Goal: Task Accomplishment & Management: Complete application form

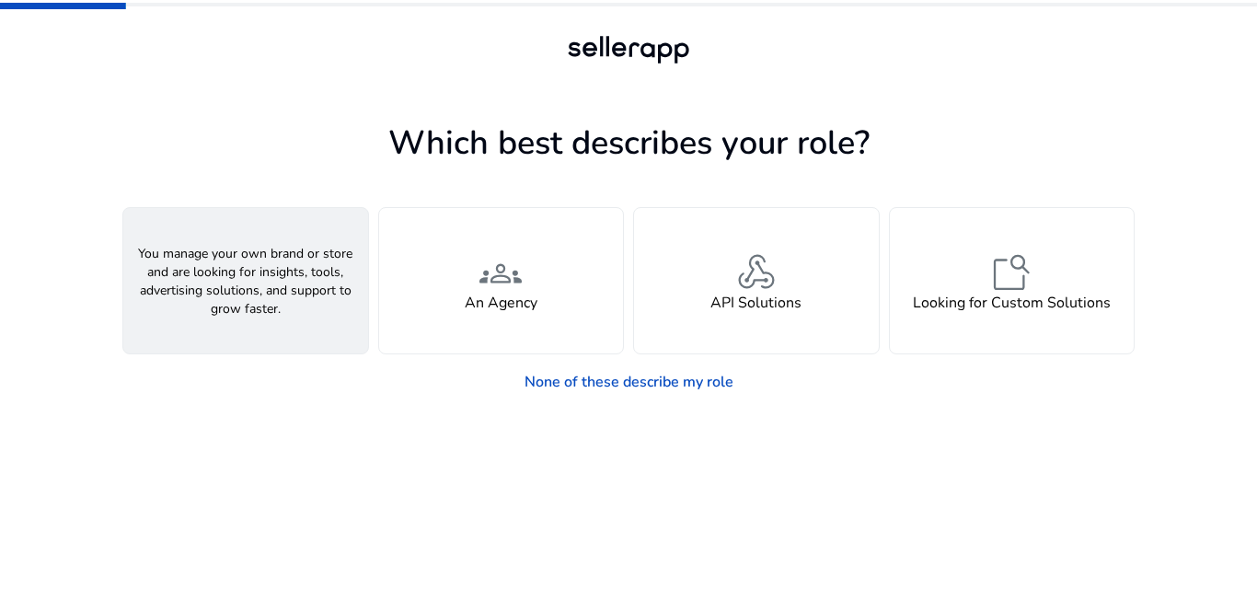
click at [319, 273] on div "person A Seller" at bounding box center [245, 280] width 245 height 145
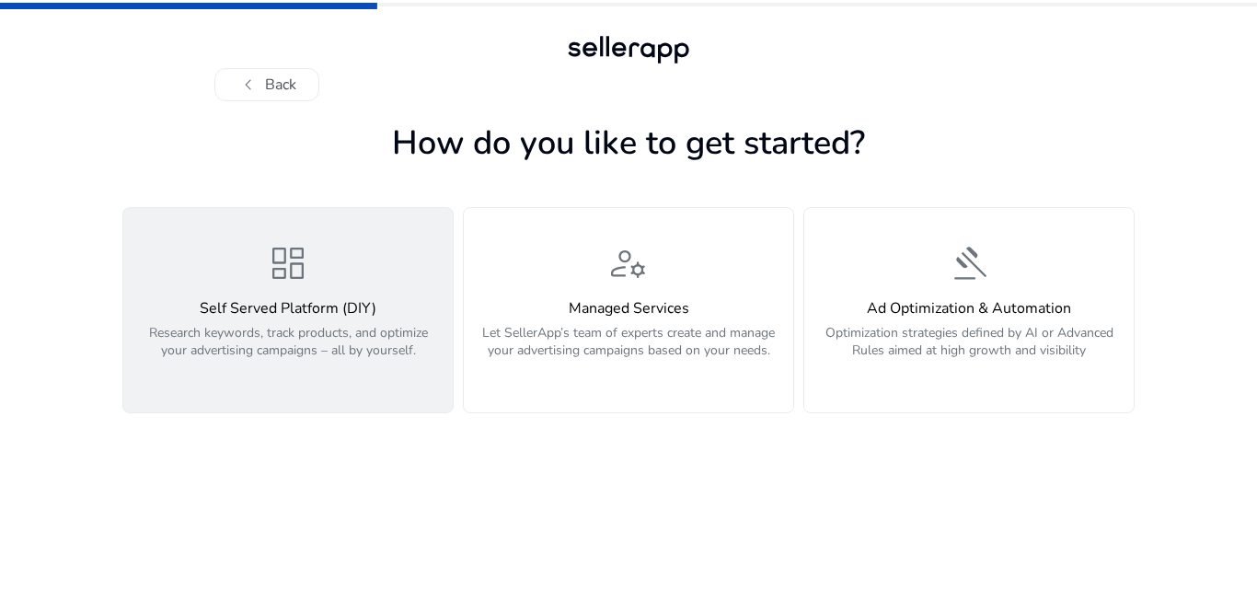
click at [300, 251] on span "dashboard" at bounding box center [288, 263] width 44 height 44
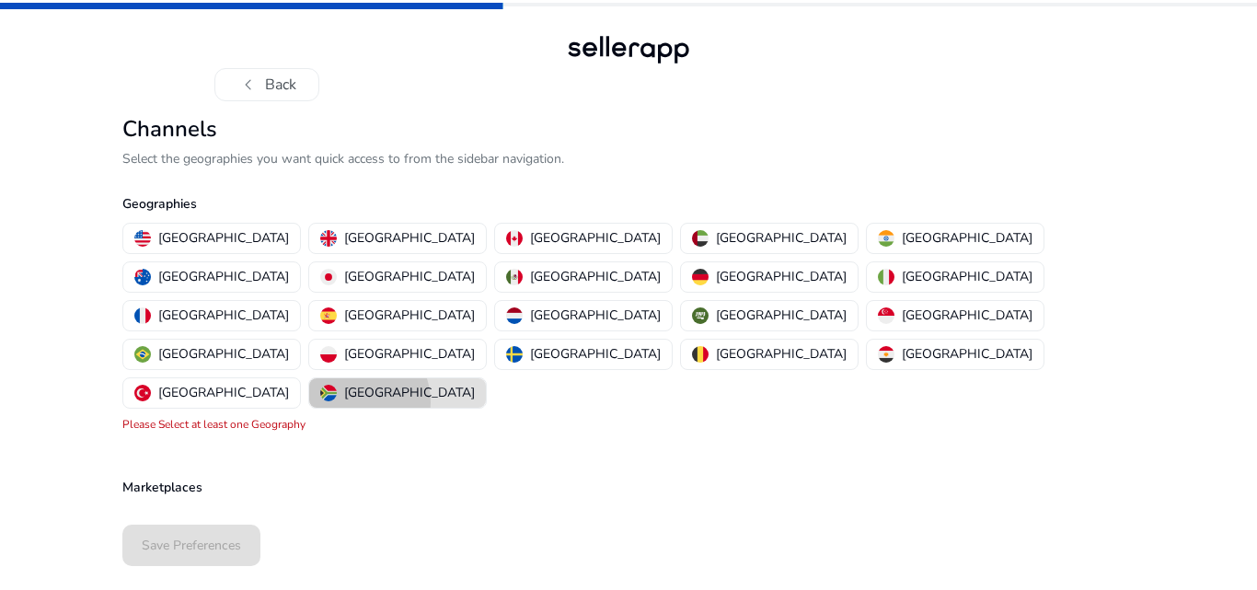
click at [475, 383] on p "[GEOGRAPHIC_DATA]" at bounding box center [409, 392] width 131 height 19
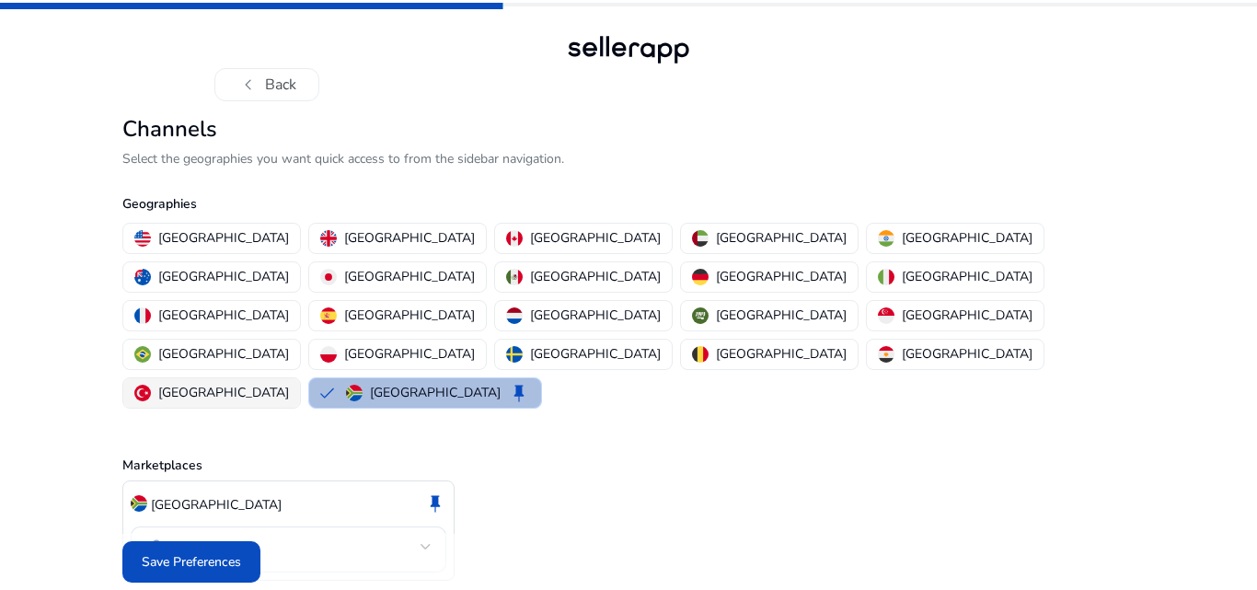
click at [289, 383] on p "[GEOGRAPHIC_DATA]" at bounding box center [223, 392] width 131 height 19
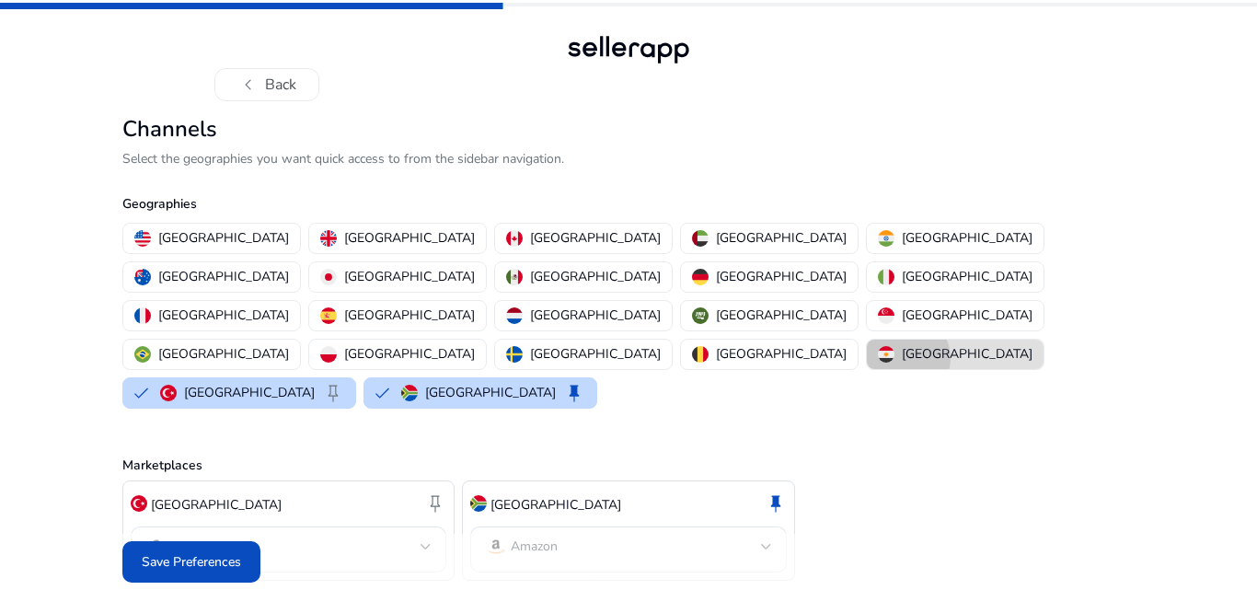
click at [902, 344] on p "[GEOGRAPHIC_DATA]" at bounding box center [967, 353] width 131 height 19
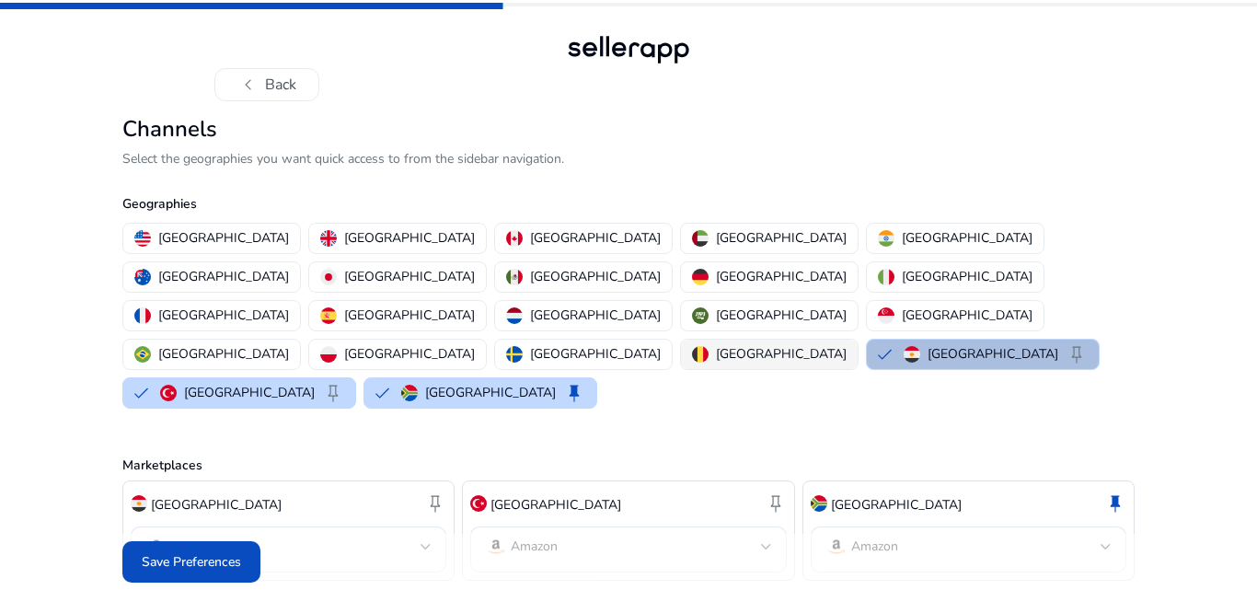
drag, startPoint x: 307, startPoint y: 315, endPoint x: 295, endPoint y: 315, distance: 12.0
click at [716, 344] on p "[GEOGRAPHIC_DATA]" at bounding box center [781, 353] width 131 height 19
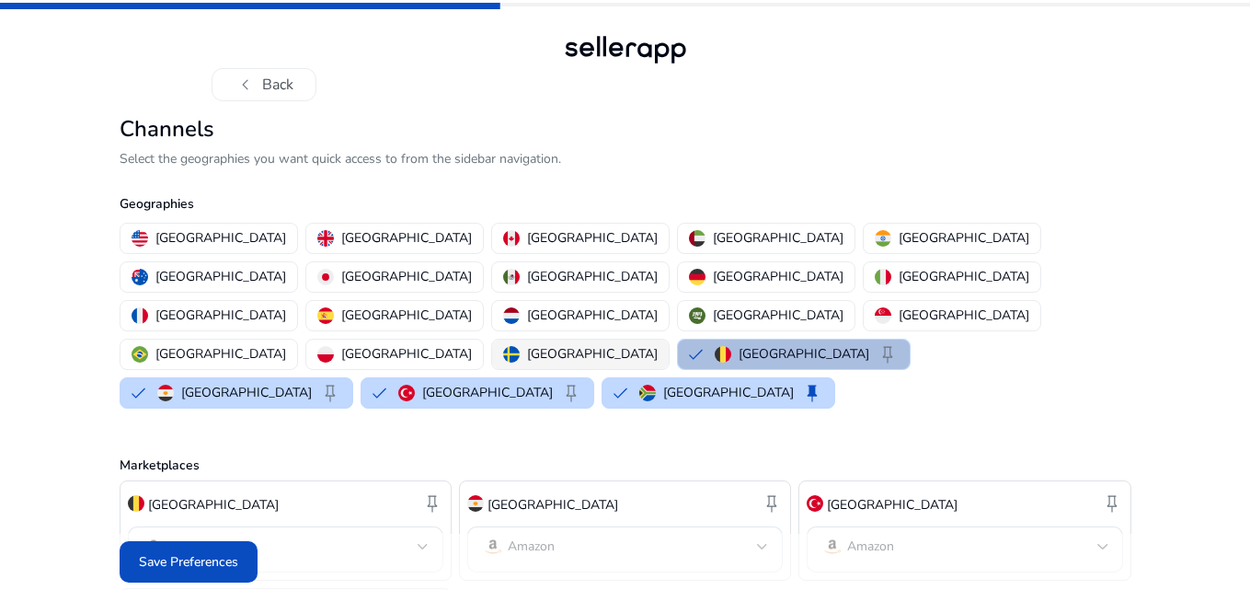
click at [527, 344] on p "[GEOGRAPHIC_DATA]" at bounding box center [592, 353] width 131 height 19
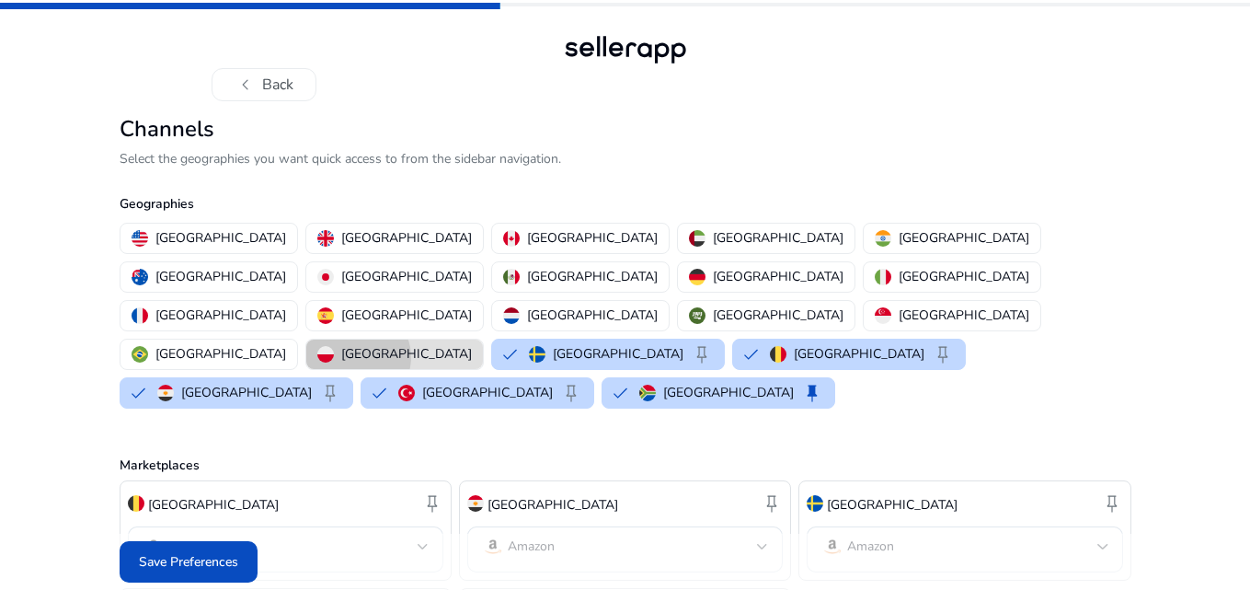
click at [472, 344] on p "[GEOGRAPHIC_DATA]" at bounding box center [406, 353] width 131 height 19
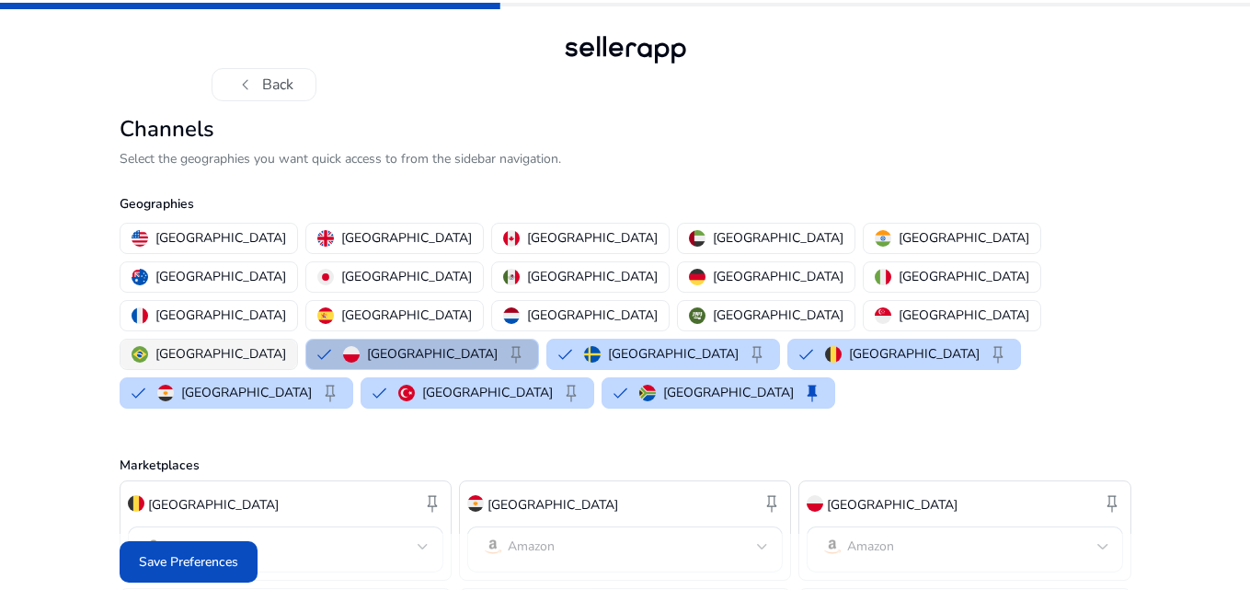
click at [286, 344] on p "[GEOGRAPHIC_DATA]" at bounding box center [220, 353] width 131 height 19
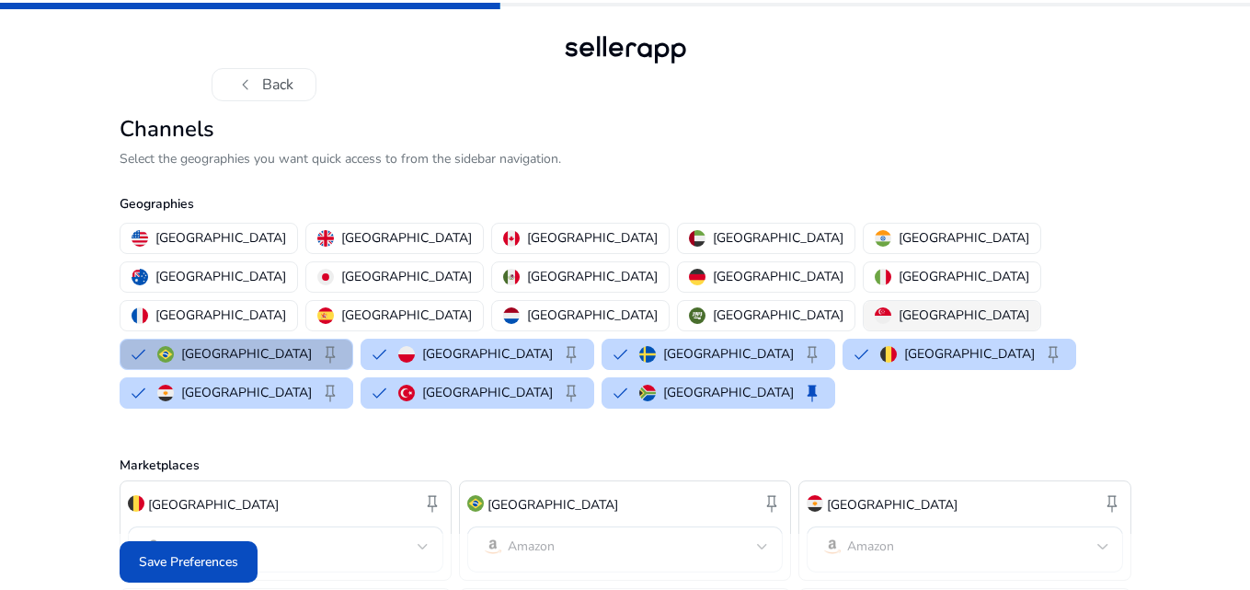
click at [875, 305] on div "[GEOGRAPHIC_DATA]" at bounding box center [952, 314] width 155 height 19
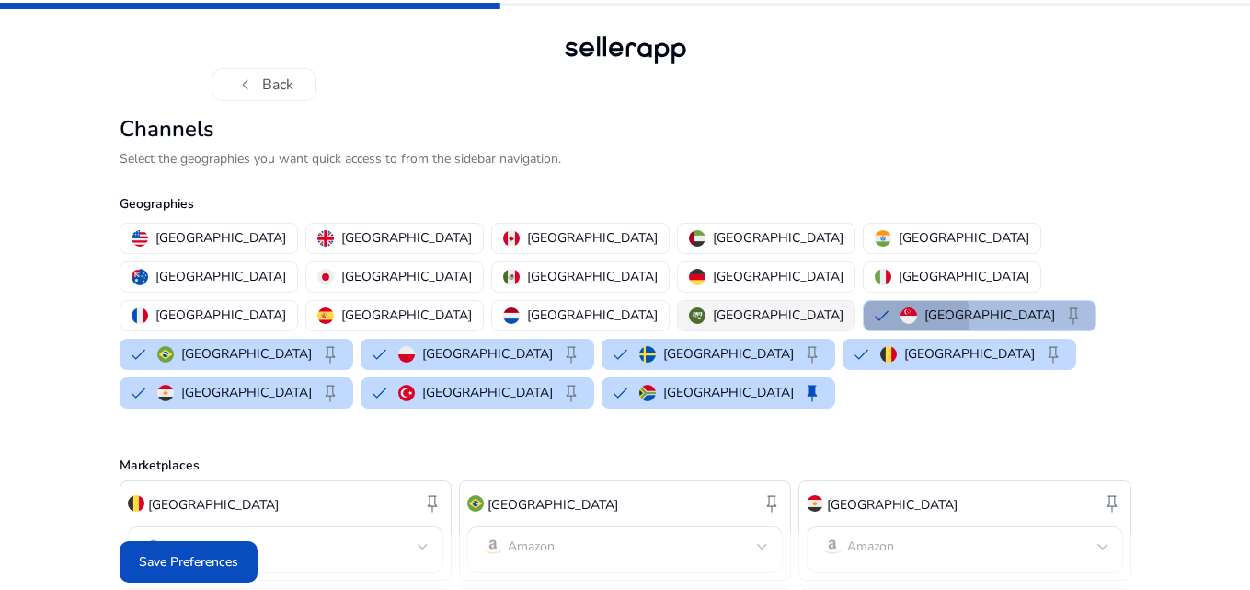
click at [713, 305] on p "[GEOGRAPHIC_DATA]" at bounding box center [778, 314] width 131 height 19
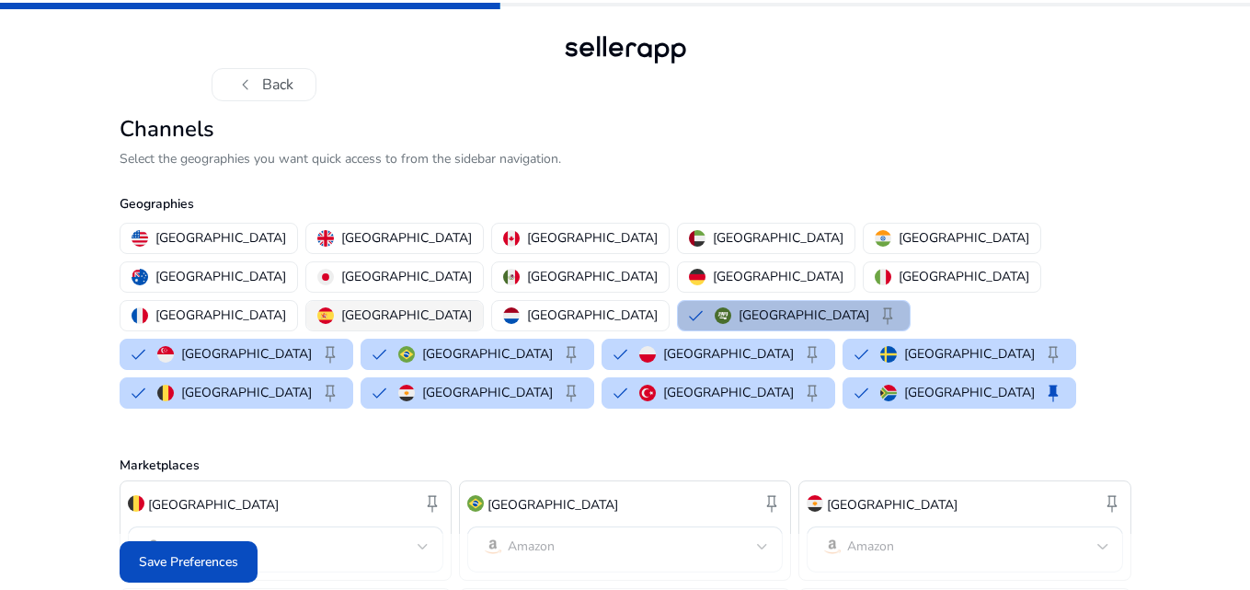
drag, startPoint x: 553, startPoint y: 279, endPoint x: 464, endPoint y: 278, distance: 89.3
click at [551, 305] on p "[GEOGRAPHIC_DATA]" at bounding box center [592, 314] width 131 height 19
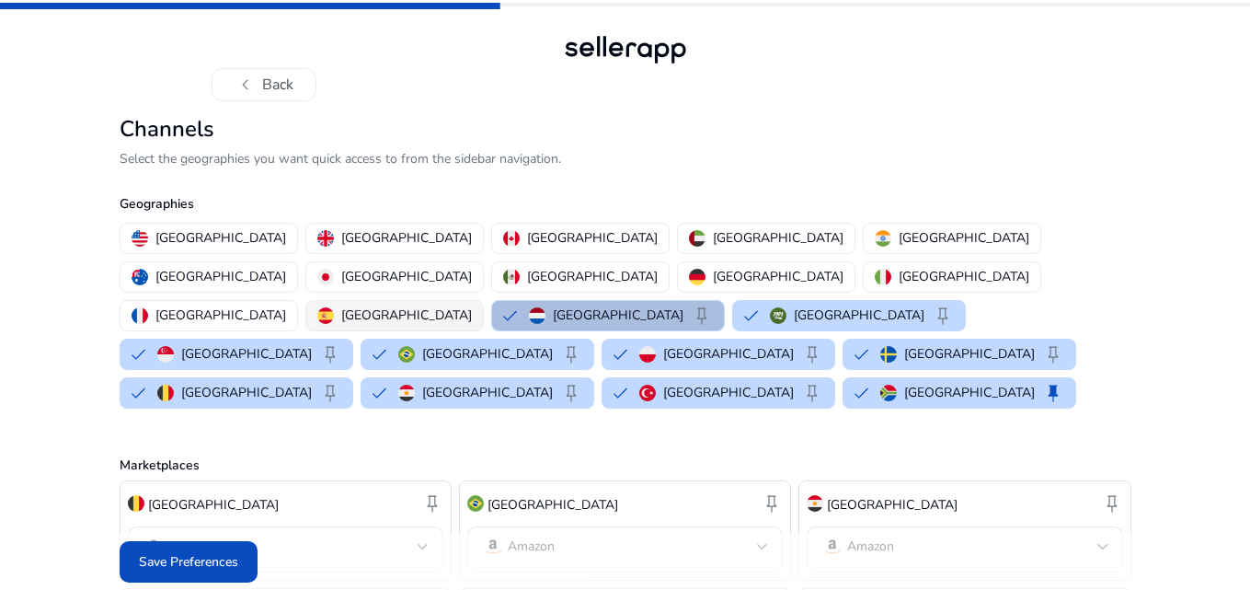
drag, startPoint x: 450, startPoint y: 278, endPoint x: 429, endPoint y: 278, distance: 21.2
click at [449, 305] on p "[GEOGRAPHIC_DATA]" at bounding box center [406, 314] width 131 height 19
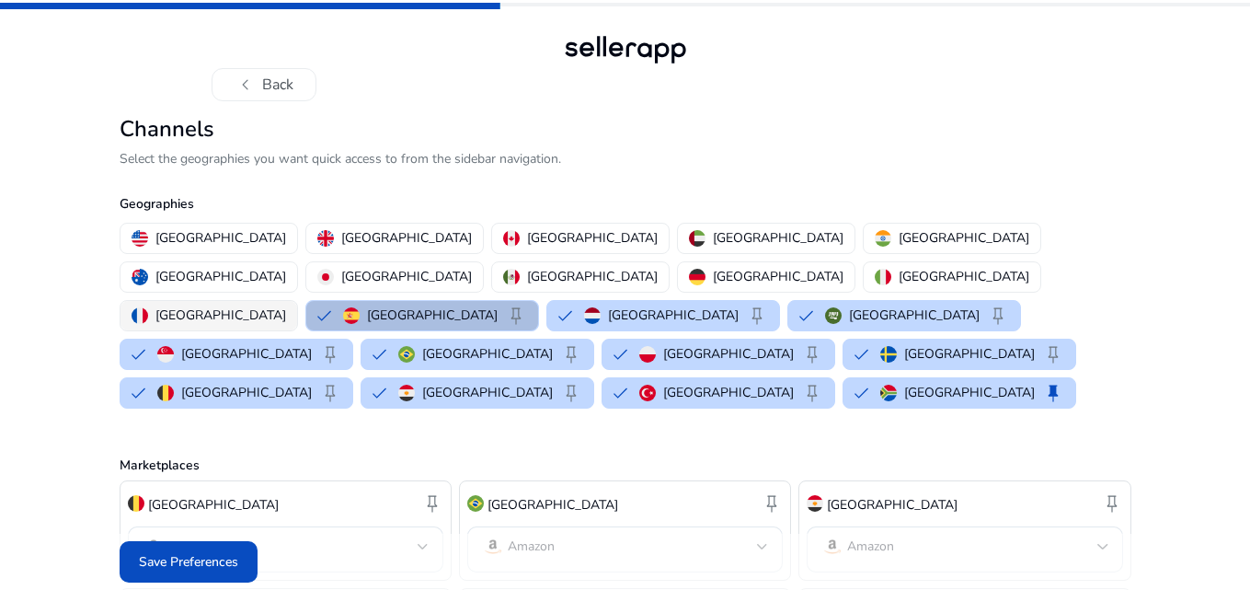
drag, startPoint x: 375, startPoint y: 276, endPoint x: 324, endPoint y: 276, distance: 51.5
click at [286, 305] on p "[GEOGRAPHIC_DATA]" at bounding box center [220, 314] width 131 height 19
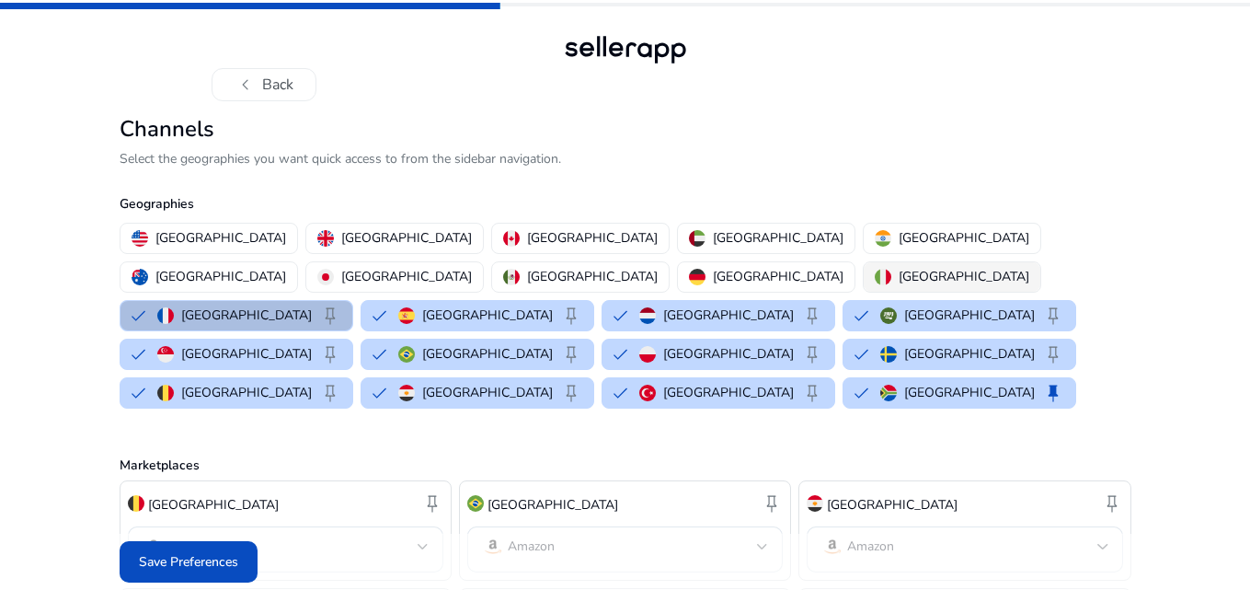
drag, startPoint x: 288, startPoint y: 273, endPoint x: 258, endPoint y: 272, distance: 30.4
click at [864, 273] on button "[GEOGRAPHIC_DATA]" at bounding box center [952, 276] width 177 height 29
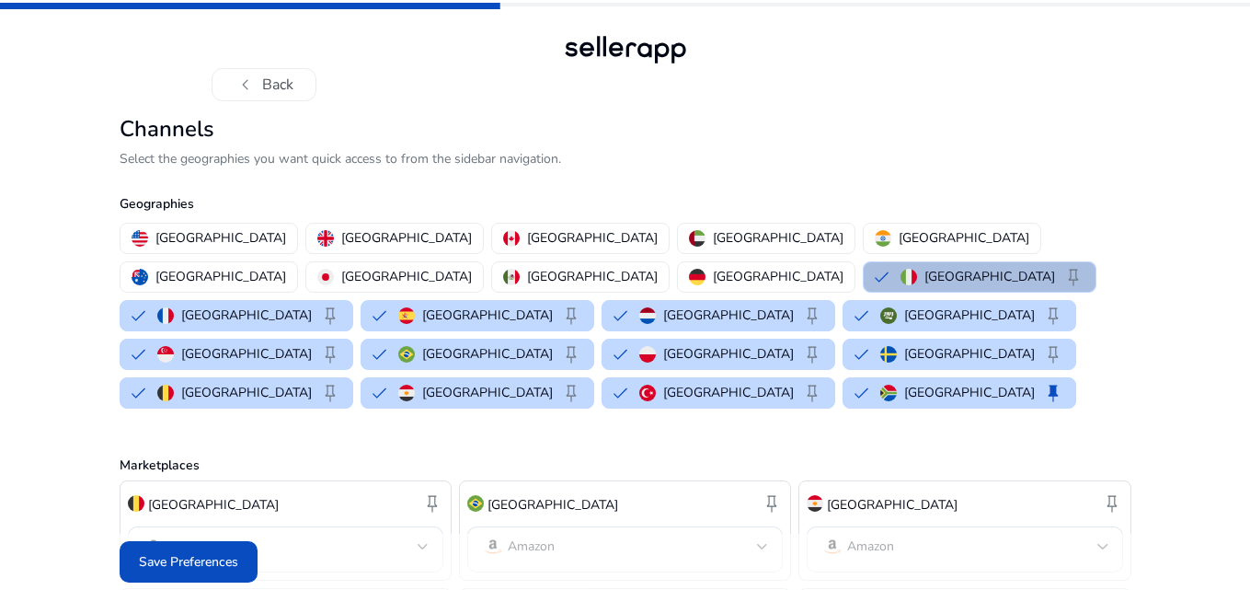
drag, startPoint x: 203, startPoint y: 272, endPoint x: 200, endPoint y: 257, distance: 16.1
click at [713, 272] on p "[GEOGRAPHIC_DATA]" at bounding box center [778, 276] width 131 height 19
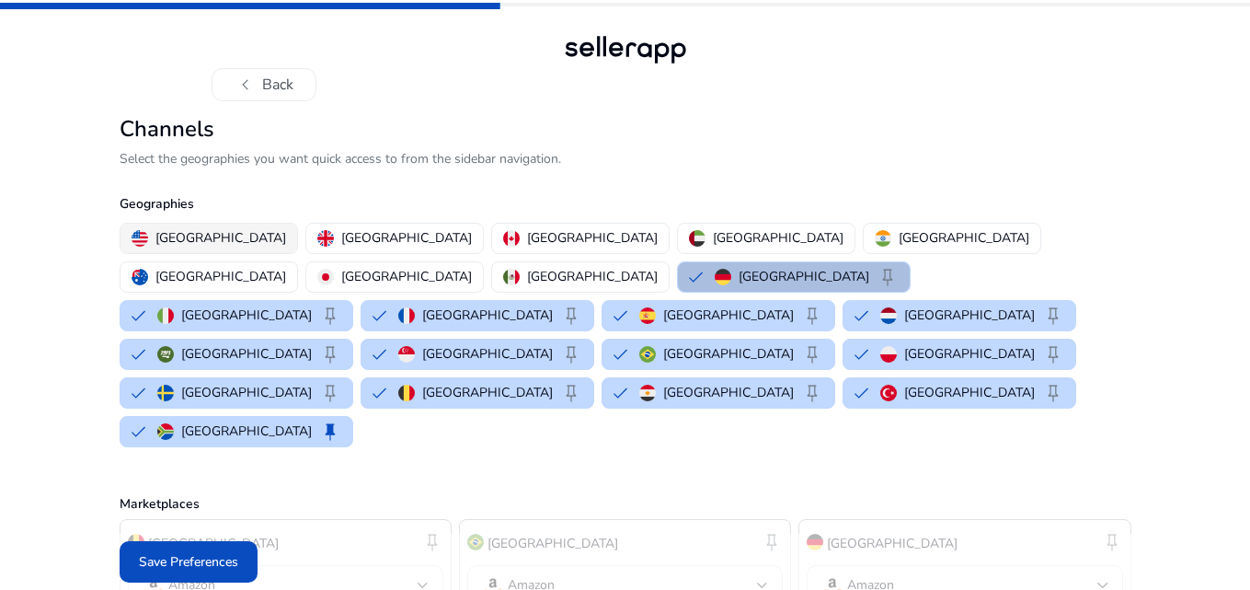
click at [208, 237] on p "[GEOGRAPHIC_DATA]" at bounding box center [220, 237] width 131 height 19
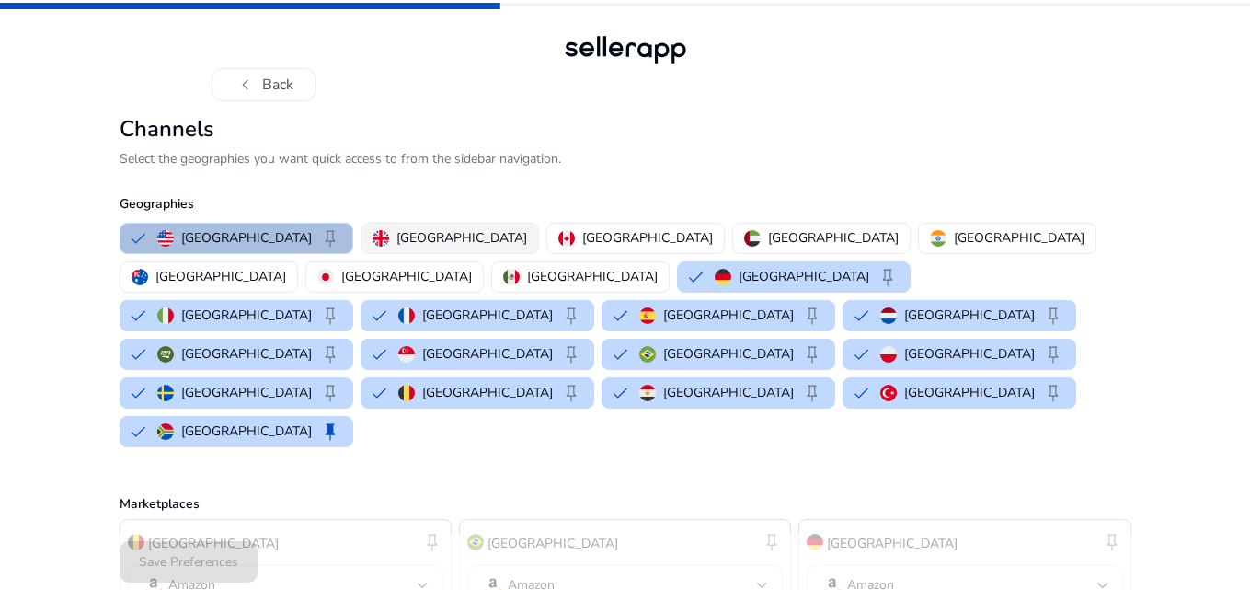
click at [373, 238] on img "button" at bounding box center [381, 238] width 17 height 17
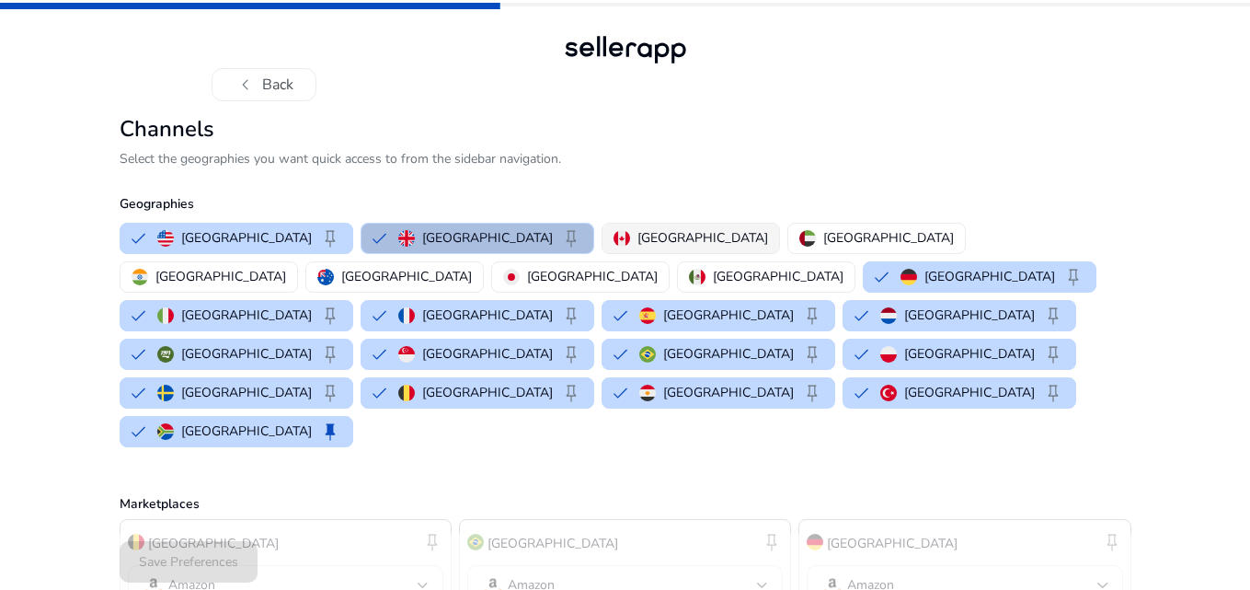
click at [638, 234] on p "[GEOGRAPHIC_DATA]" at bounding box center [703, 237] width 131 height 19
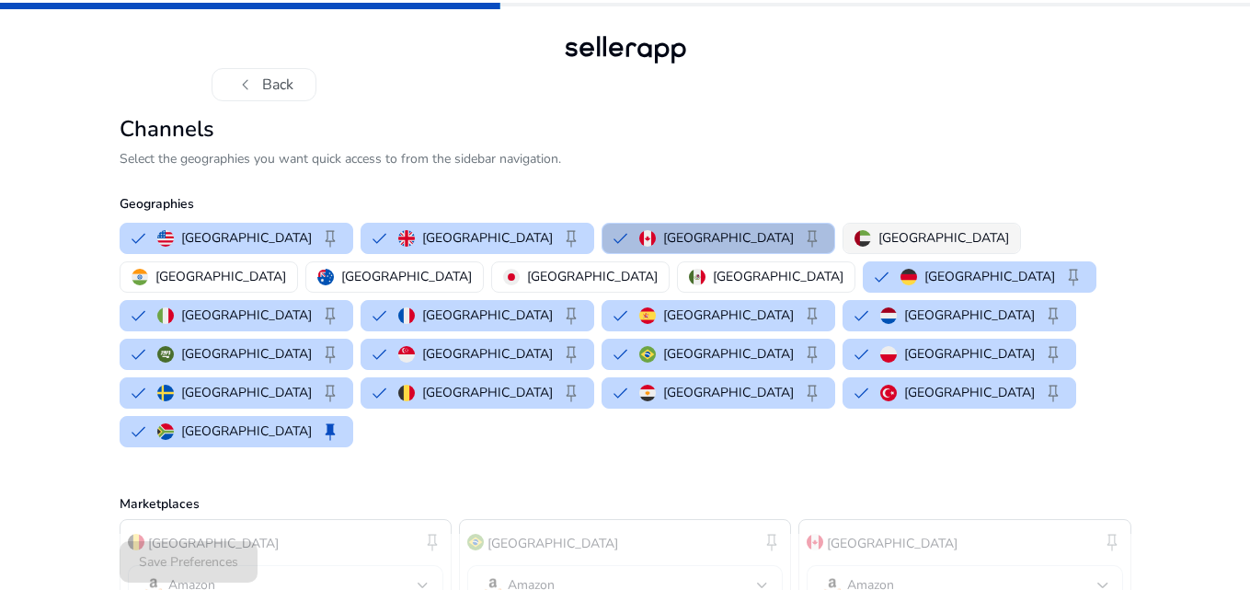
click at [879, 238] on p "[GEOGRAPHIC_DATA]" at bounding box center [944, 237] width 131 height 19
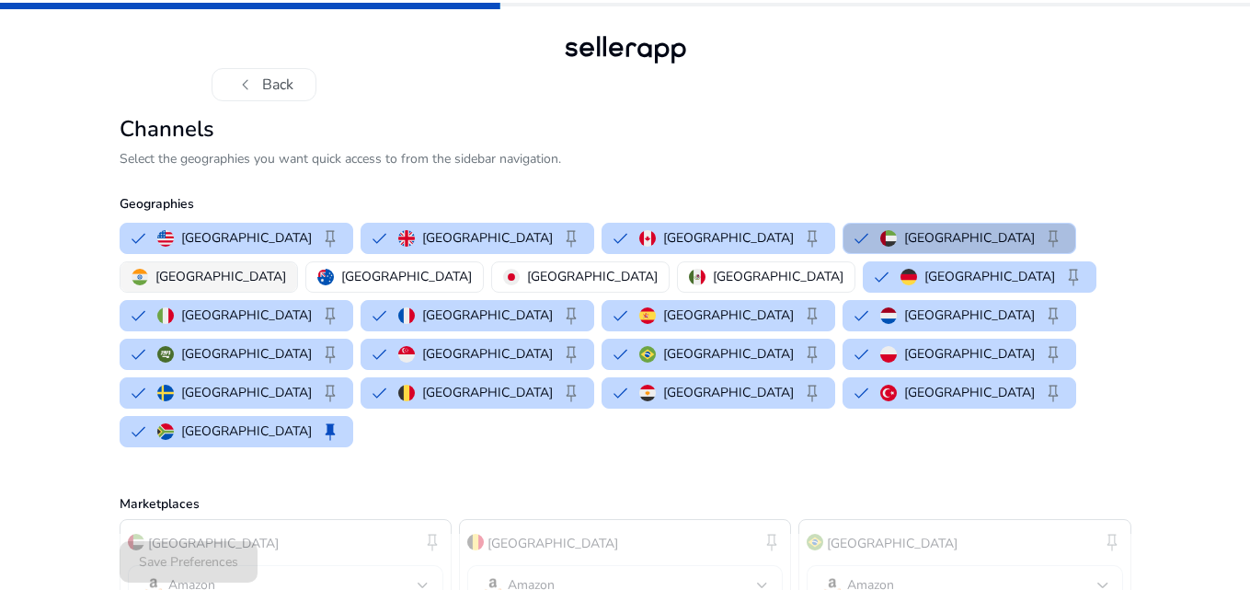
click at [297, 262] on button "[GEOGRAPHIC_DATA]" at bounding box center [209, 276] width 177 height 29
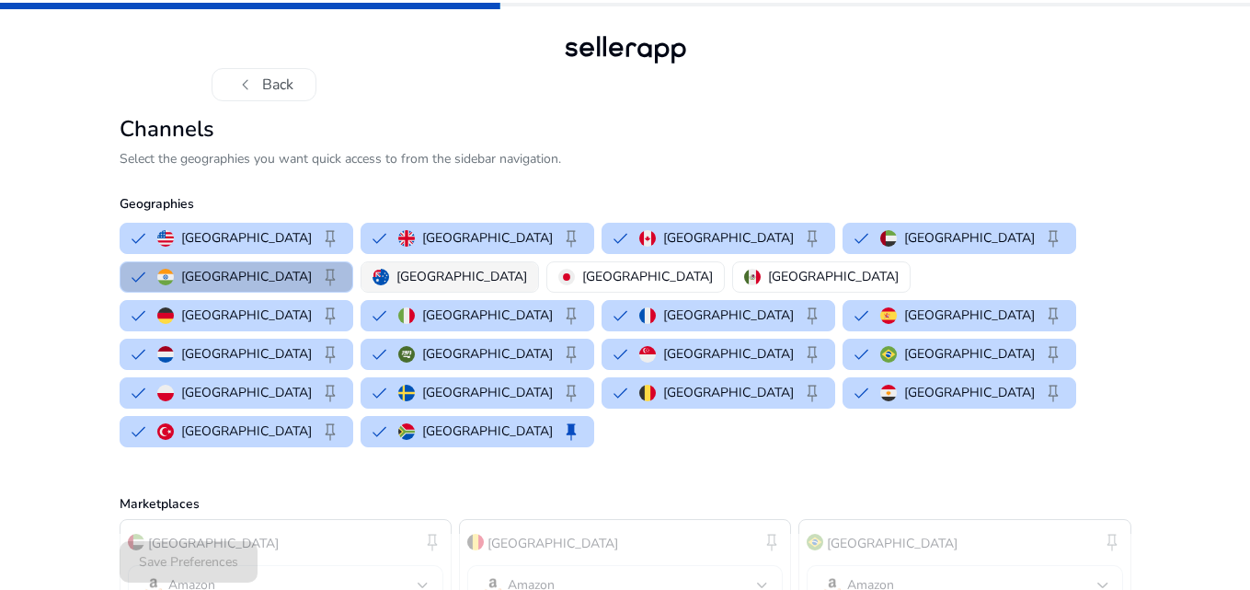
click at [397, 273] on p "[GEOGRAPHIC_DATA]" at bounding box center [462, 276] width 131 height 19
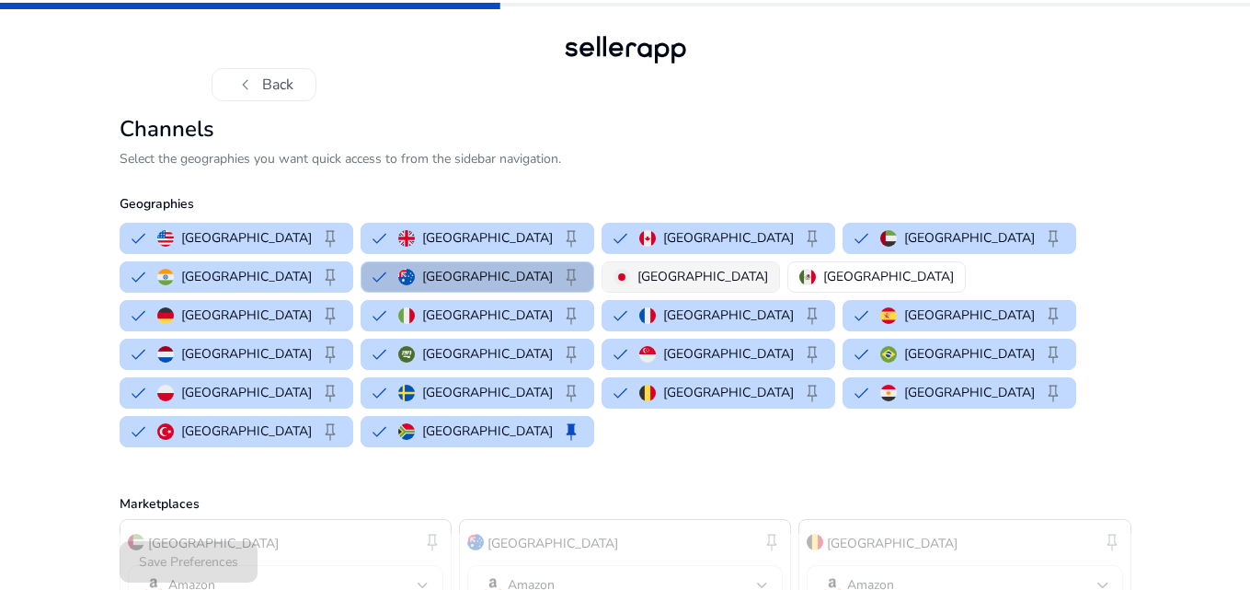
click at [638, 281] on p "[GEOGRAPHIC_DATA]" at bounding box center [703, 276] width 131 height 19
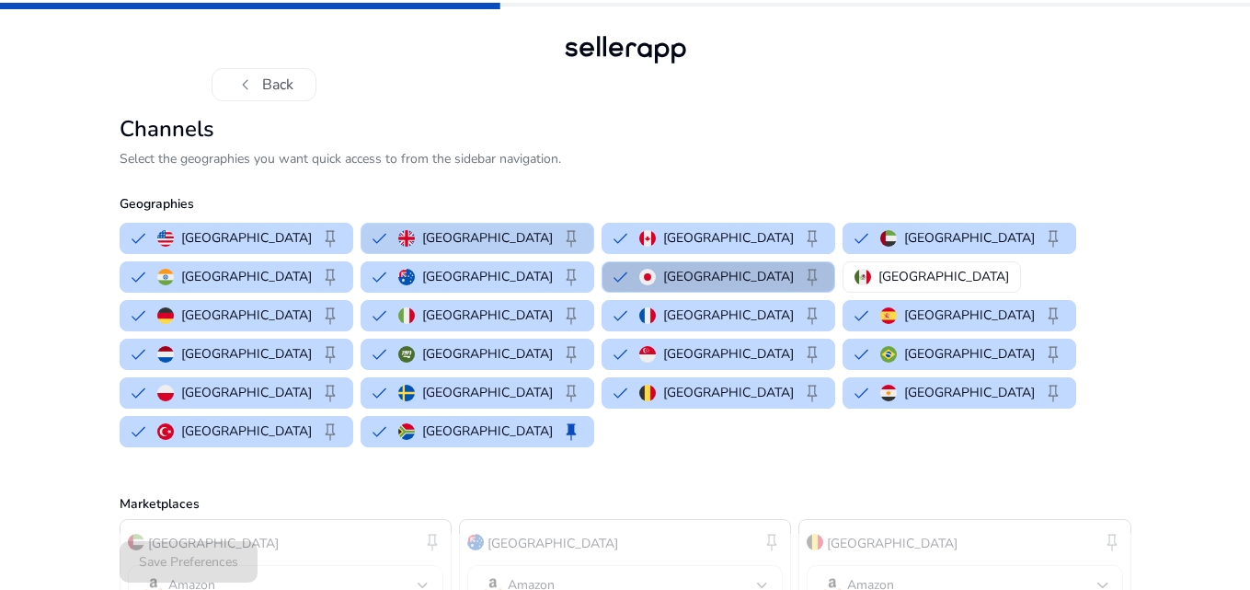
drag, startPoint x: 480, startPoint y: 275, endPoint x: 439, endPoint y: 248, distance: 49.3
click at [879, 274] on p "[GEOGRAPHIC_DATA]" at bounding box center [944, 276] width 131 height 19
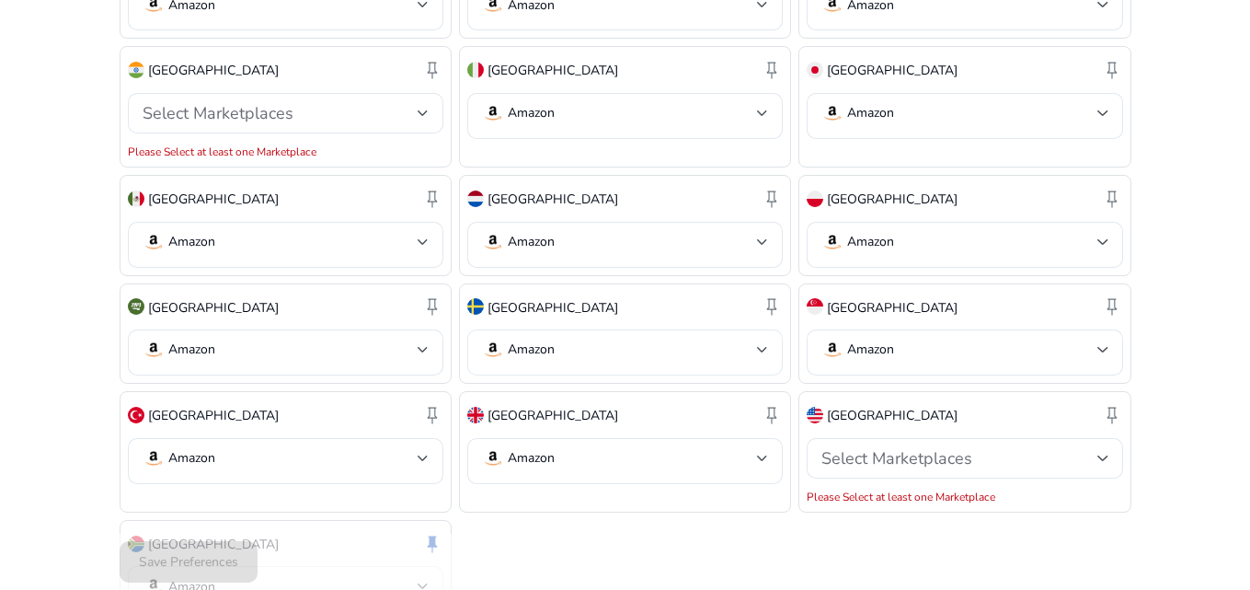
scroll to position [821, 0]
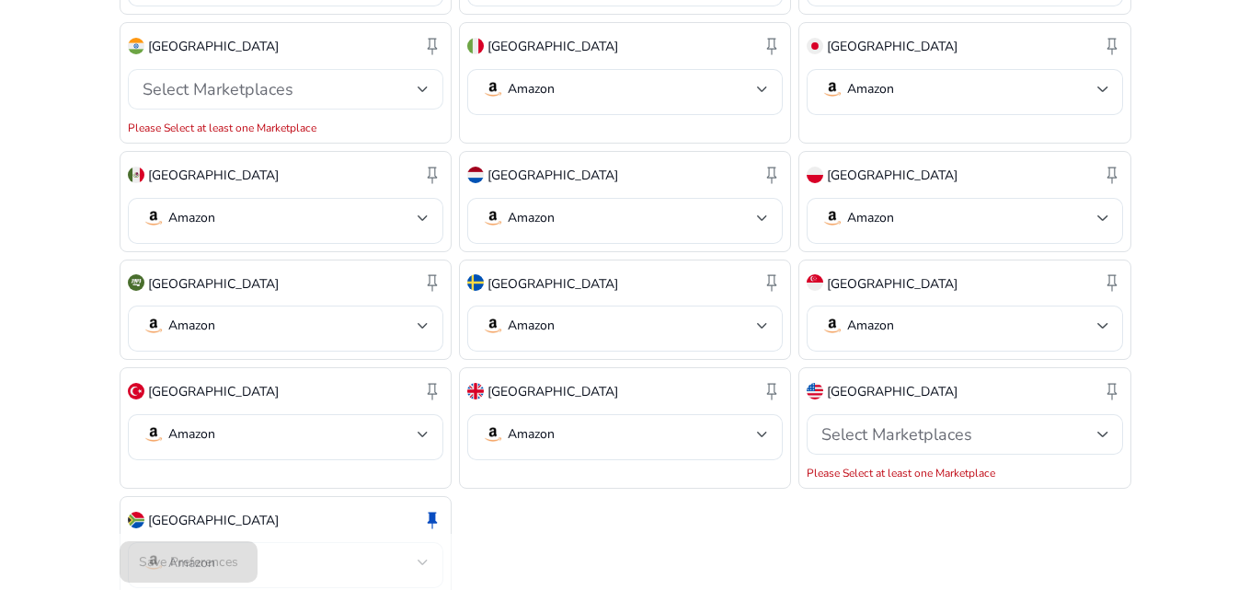
click at [407, 79] on div "Select Marketplaces" at bounding box center [280, 89] width 275 height 20
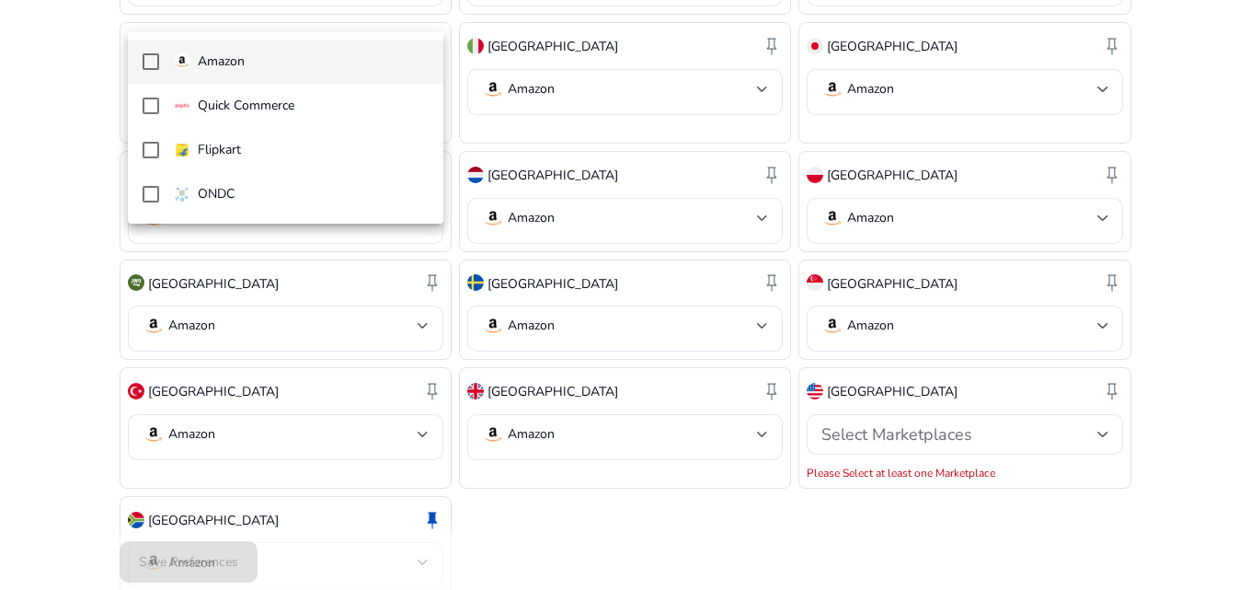
click at [249, 62] on span "Amazon" at bounding box center [301, 62] width 255 height 20
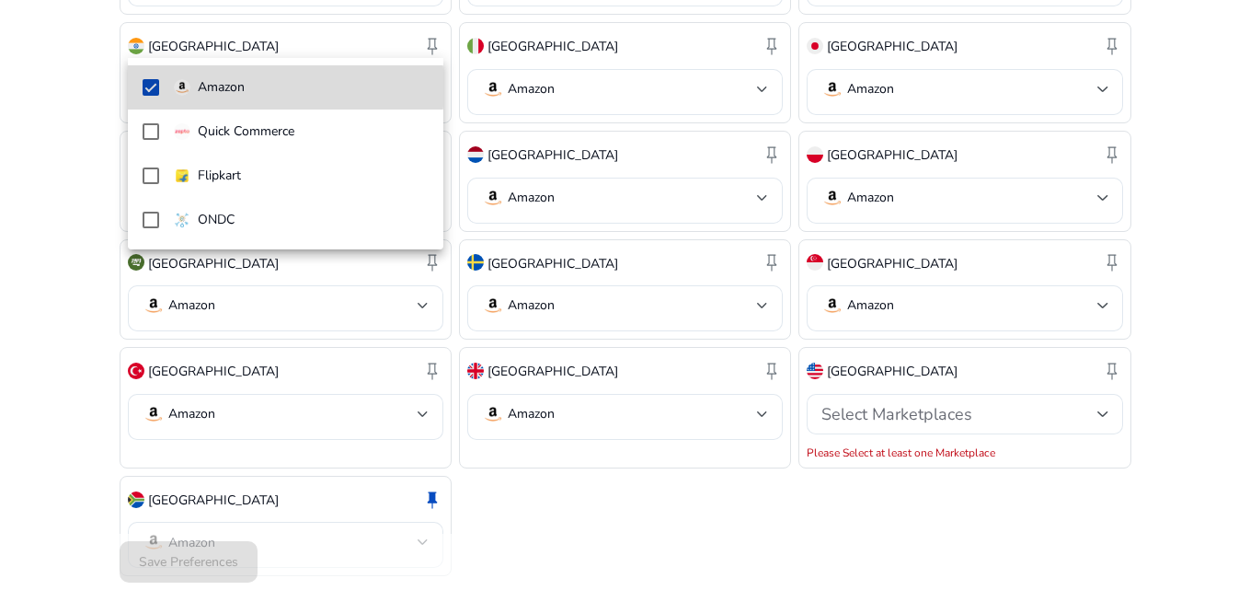
scroll to position [800, 0]
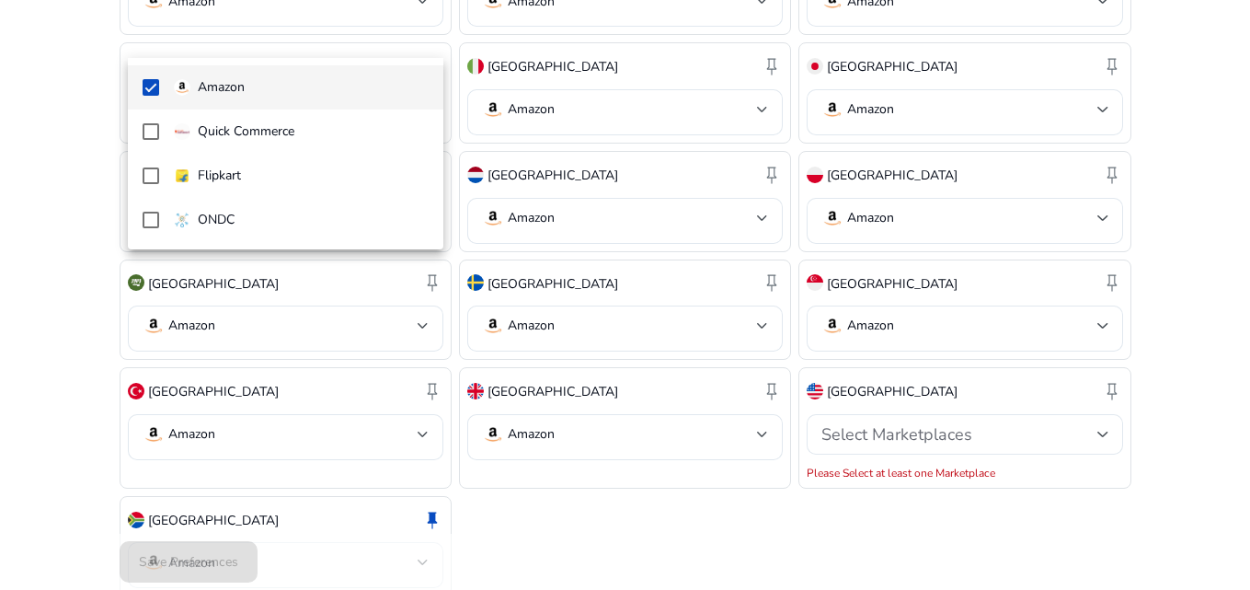
click at [881, 369] on div at bounding box center [625, 295] width 1250 height 590
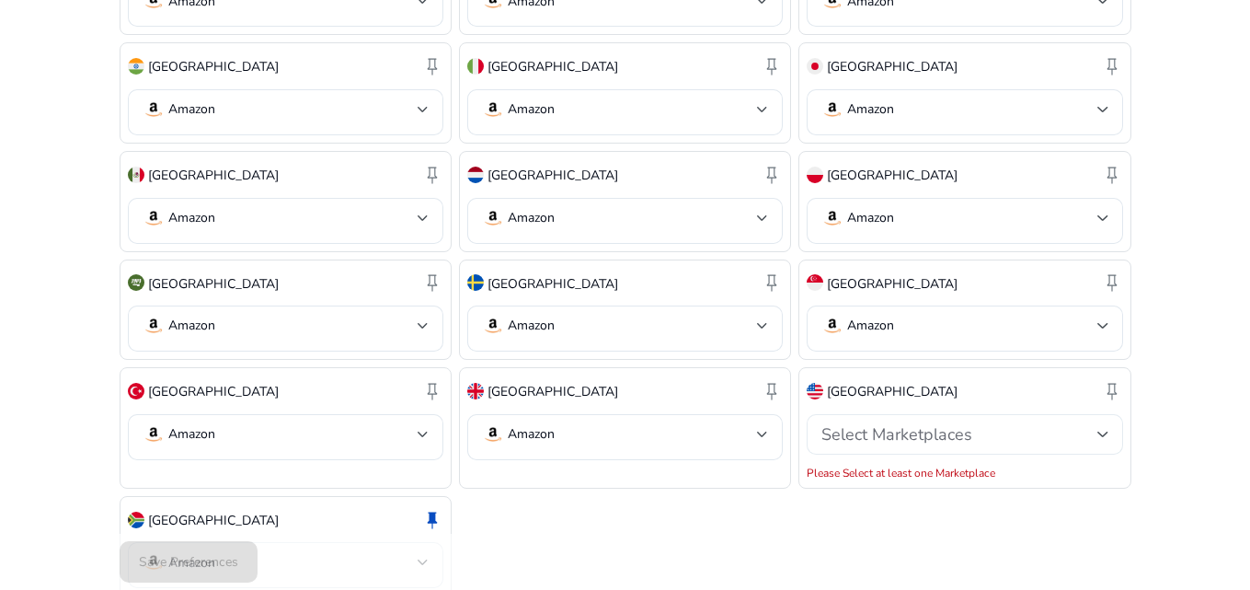
click at [1024, 424] on div "Select Marketplaces" at bounding box center [959, 434] width 275 height 20
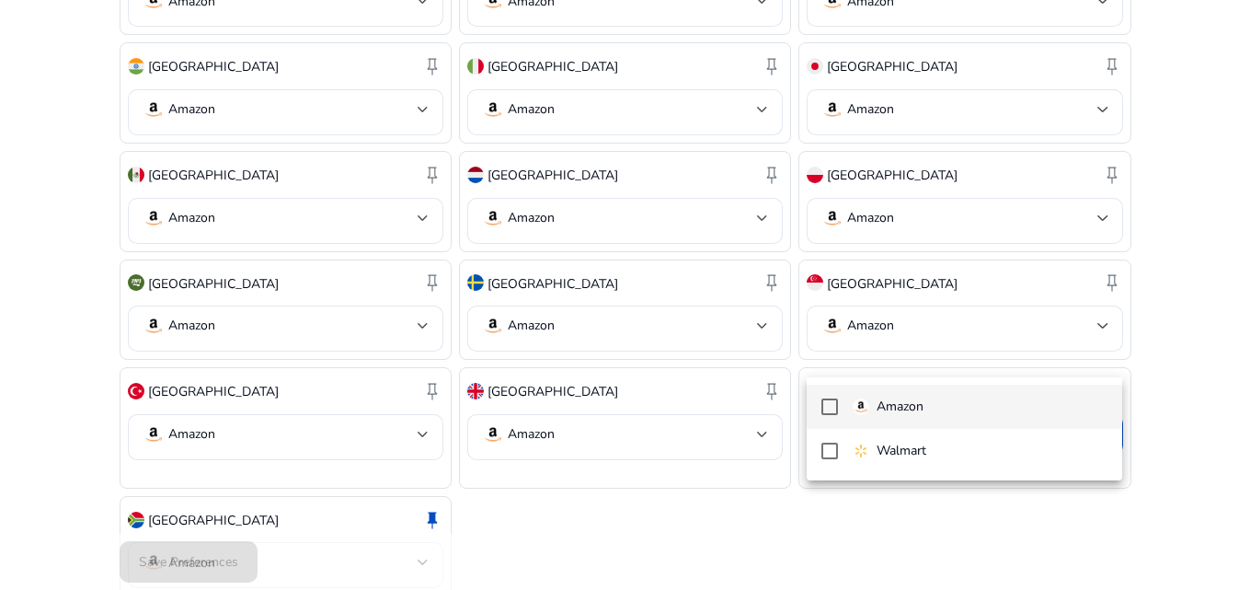
click at [911, 400] on p "Amazon" at bounding box center [900, 407] width 47 height 20
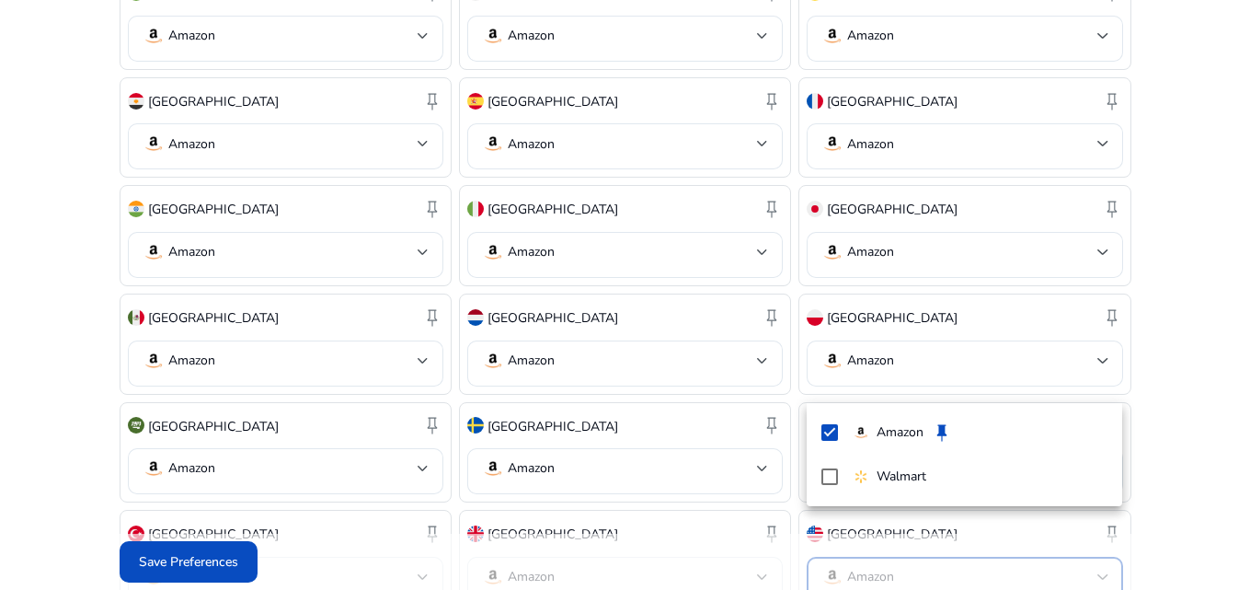
scroll to position [780, 0]
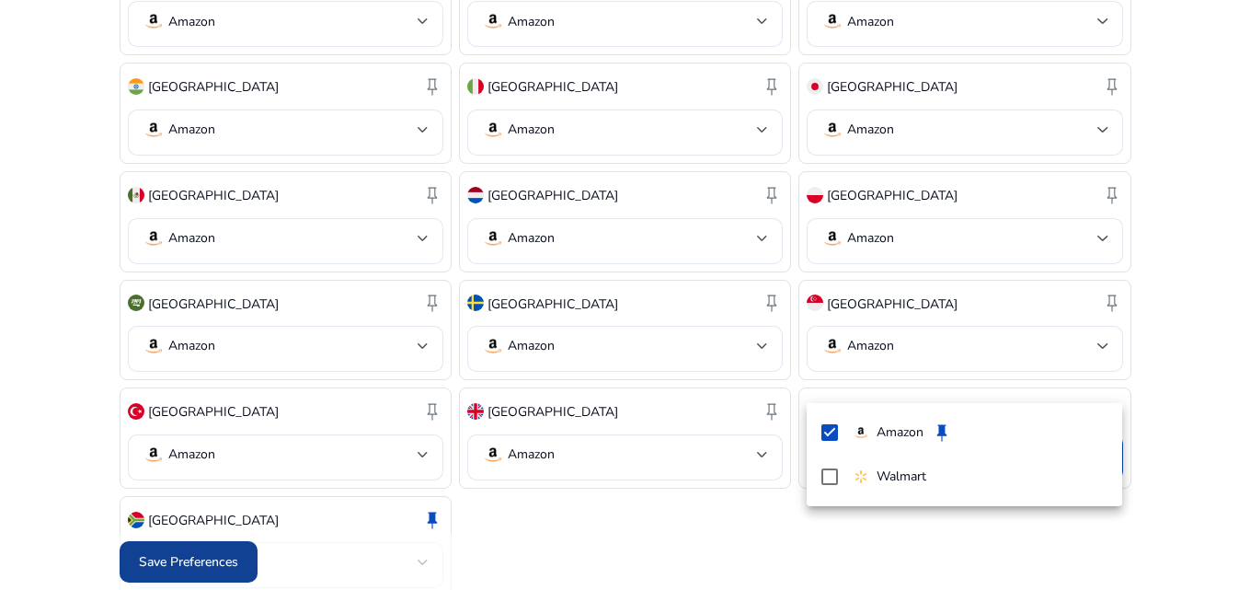
click at [180, 558] on div at bounding box center [625, 295] width 1250 height 590
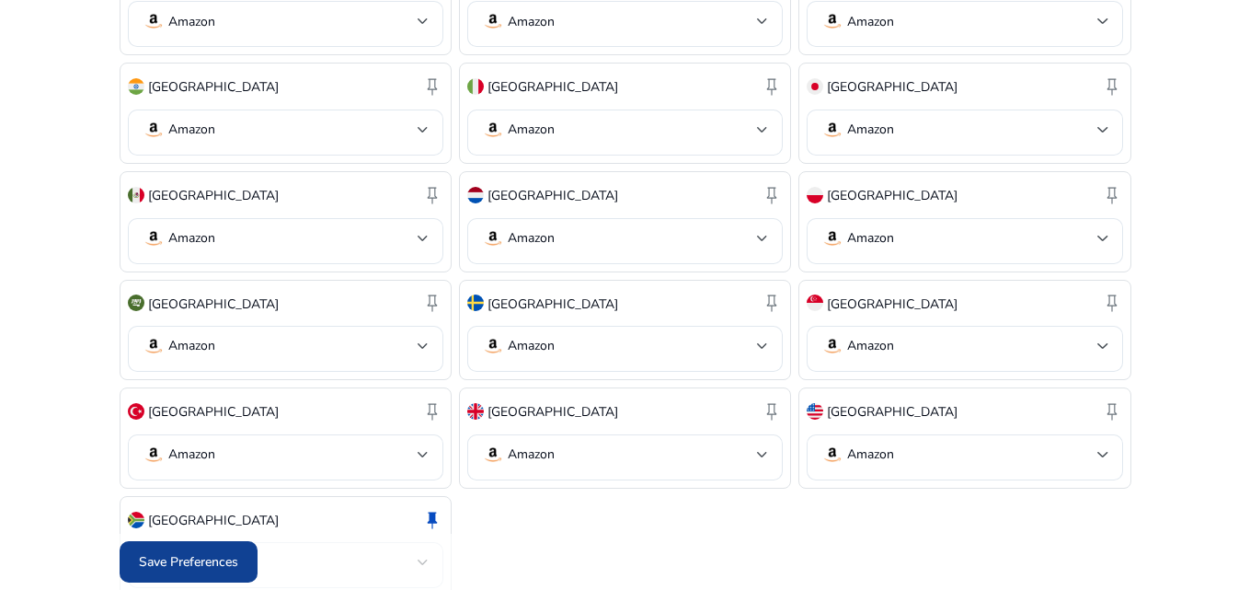
click at [179, 557] on span "Save Preferences" at bounding box center [188, 561] width 99 height 19
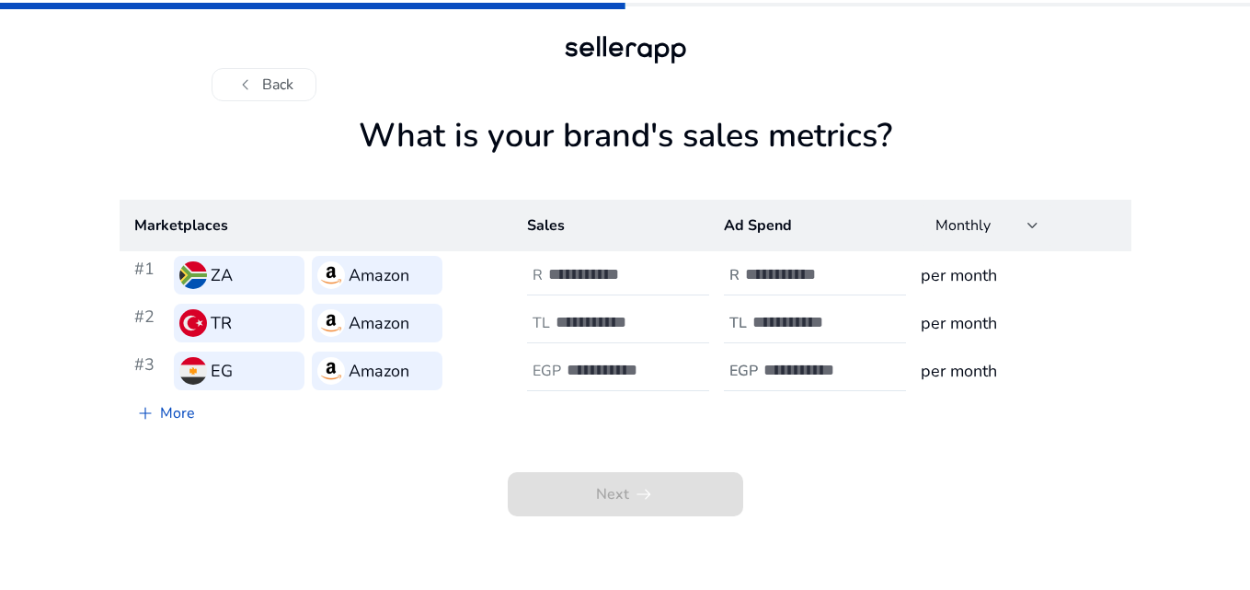
scroll to position [0, 0]
click at [620, 260] on div at bounding box center [635, 275] width 166 height 40
type input "*"
click at [798, 285] on div at bounding box center [832, 275] width 166 height 40
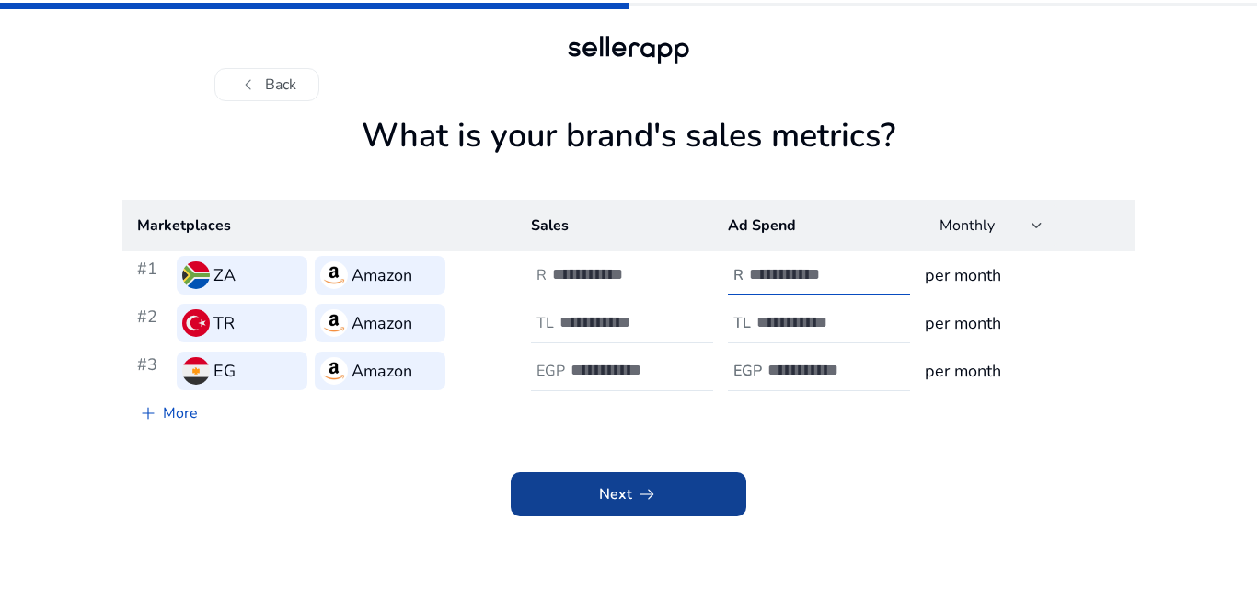
type input "*"
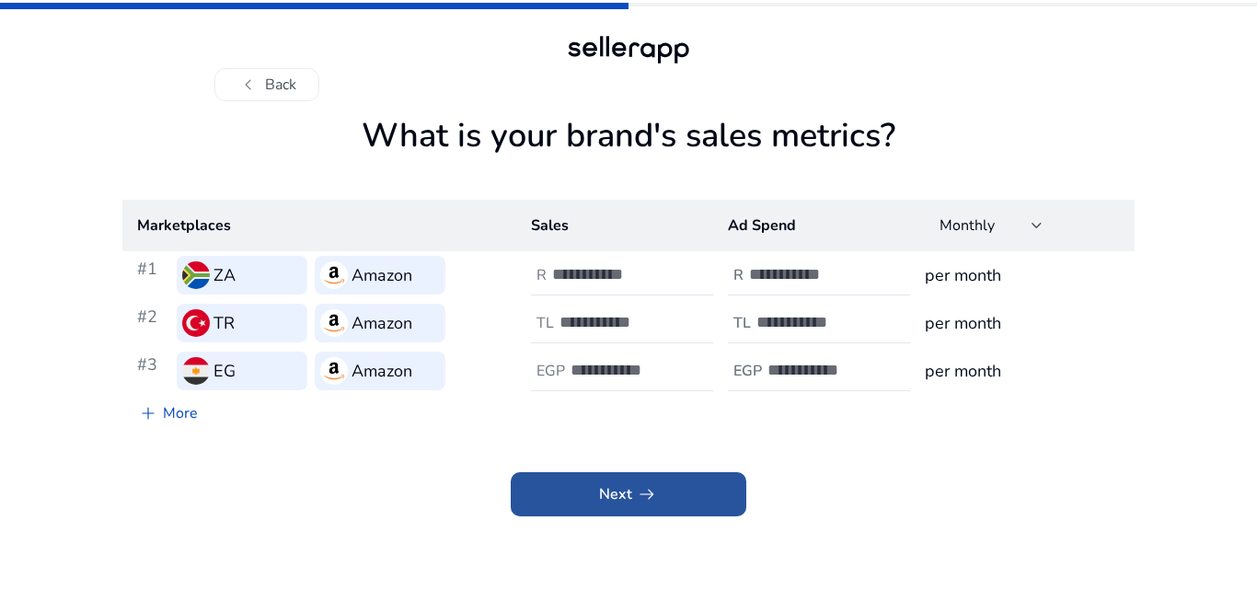
click at [627, 505] on span "Next arrow_right_alt" at bounding box center [628, 494] width 59 height 22
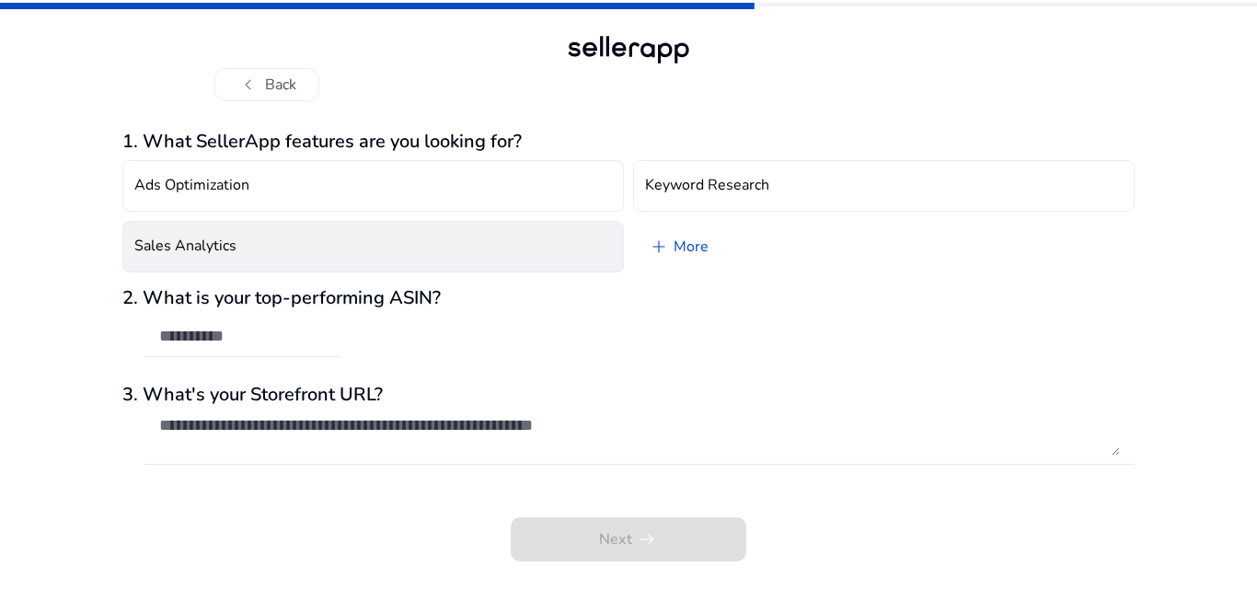
click at [286, 239] on button "Sales Analytics" at bounding box center [372, 247] width 501 height 52
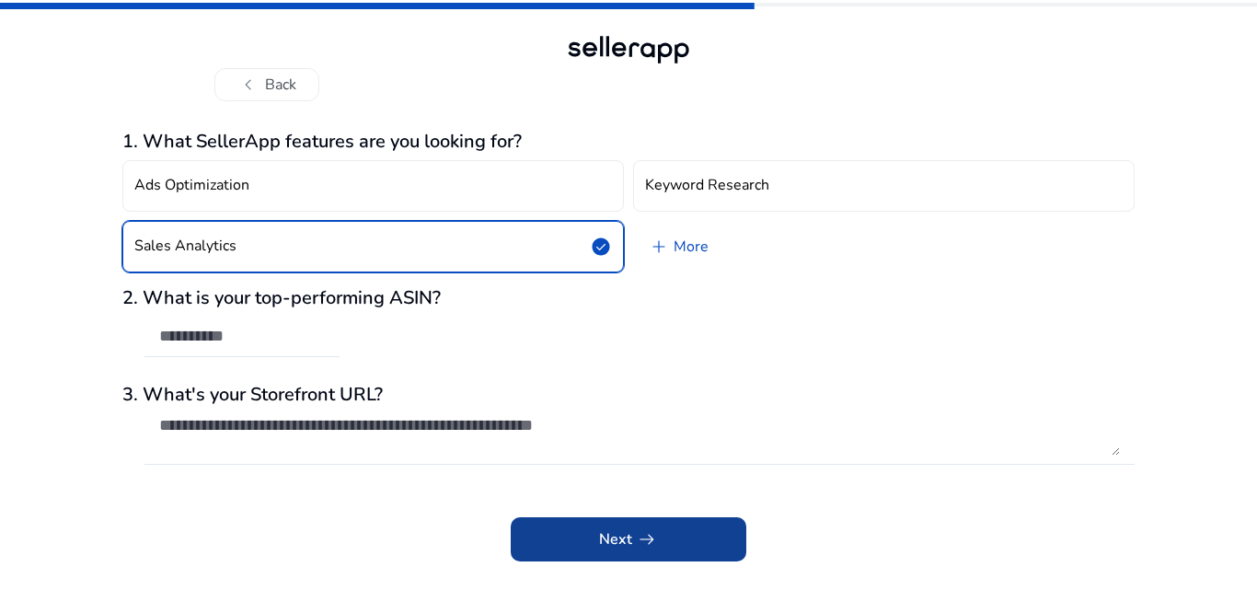
click at [622, 526] on span at bounding box center [629, 539] width 236 height 44
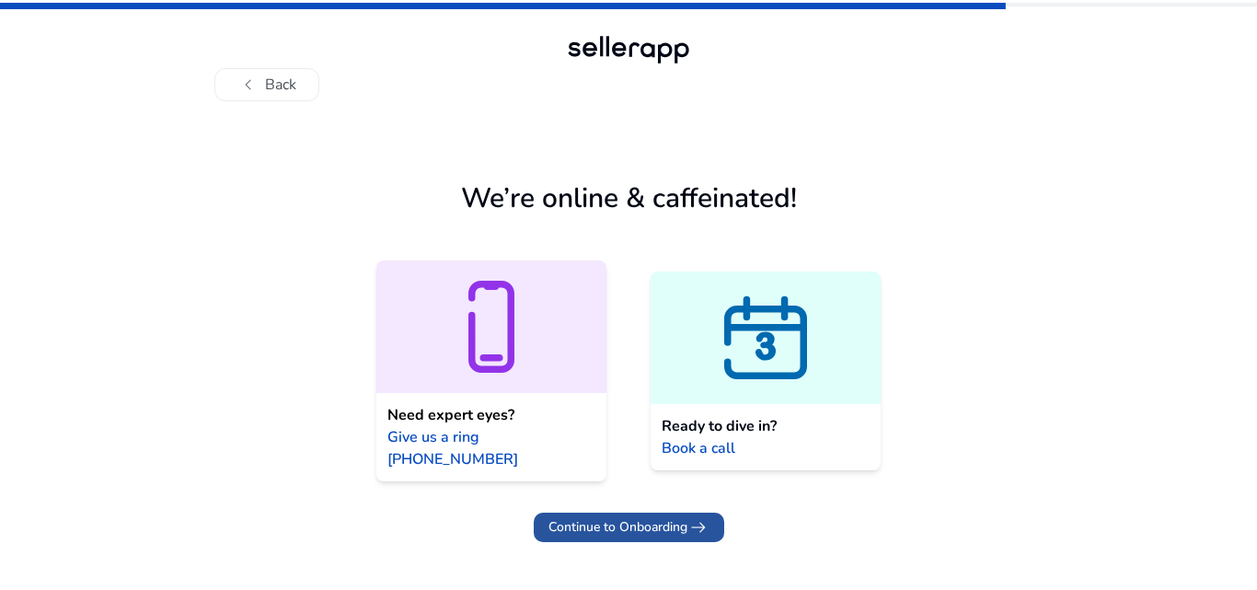
click at [659, 517] on span "Continue to Onboarding" at bounding box center [617, 526] width 139 height 19
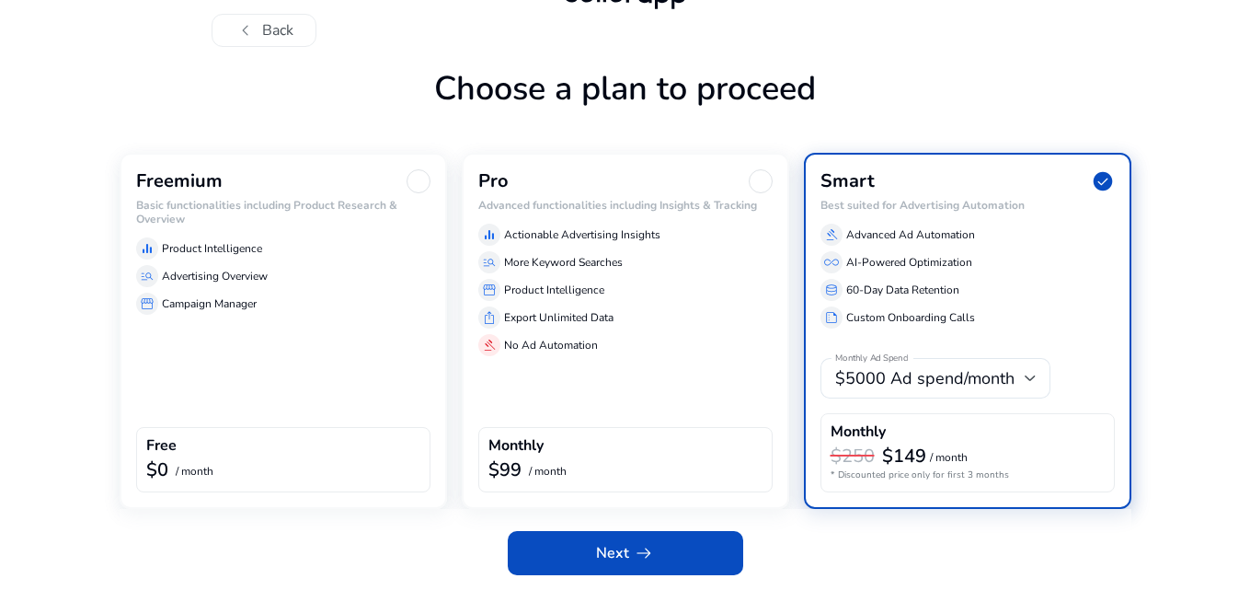
click at [294, 305] on div "storefront Campaign Manager" at bounding box center [283, 304] width 294 height 22
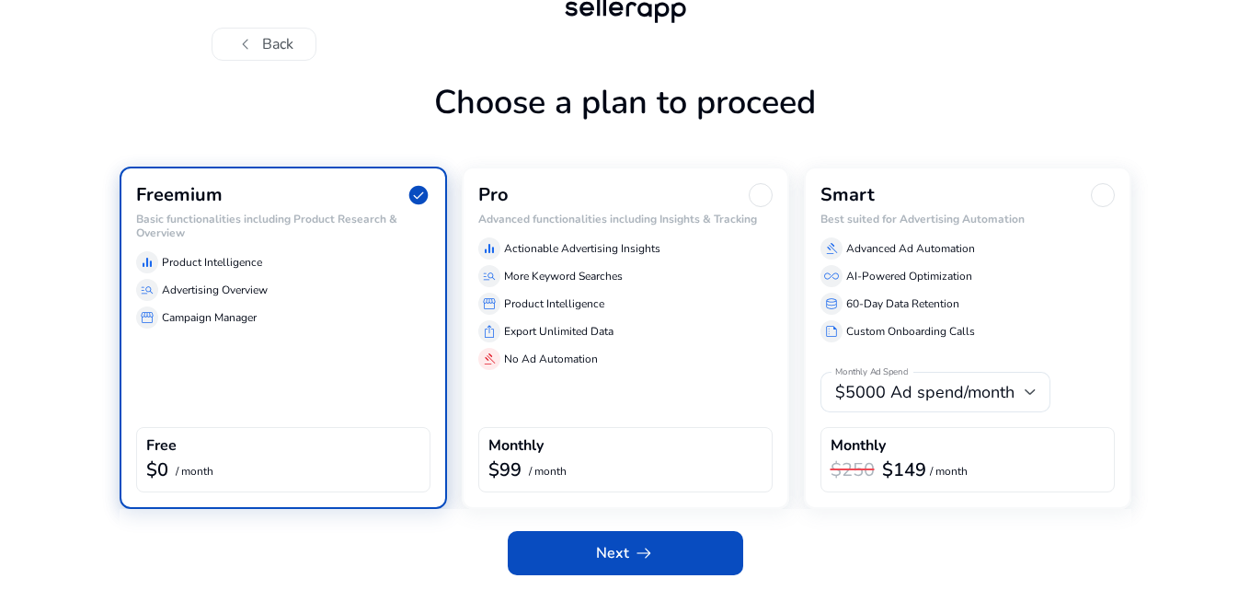
scroll to position [40, 0]
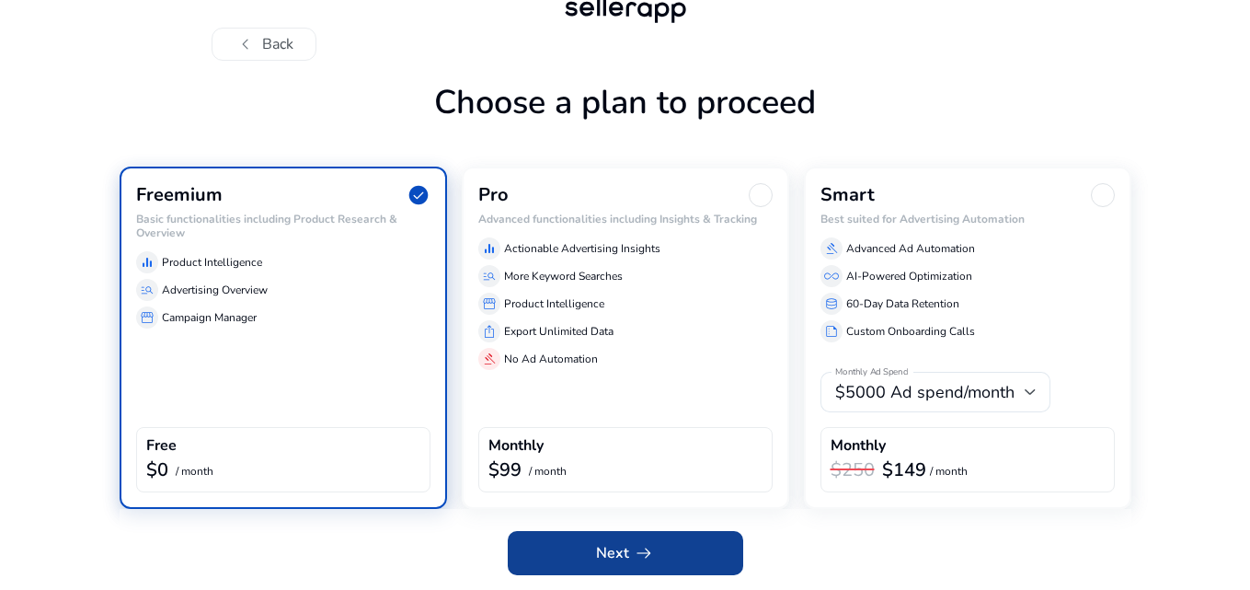
click at [626, 541] on span at bounding box center [626, 553] width 236 height 44
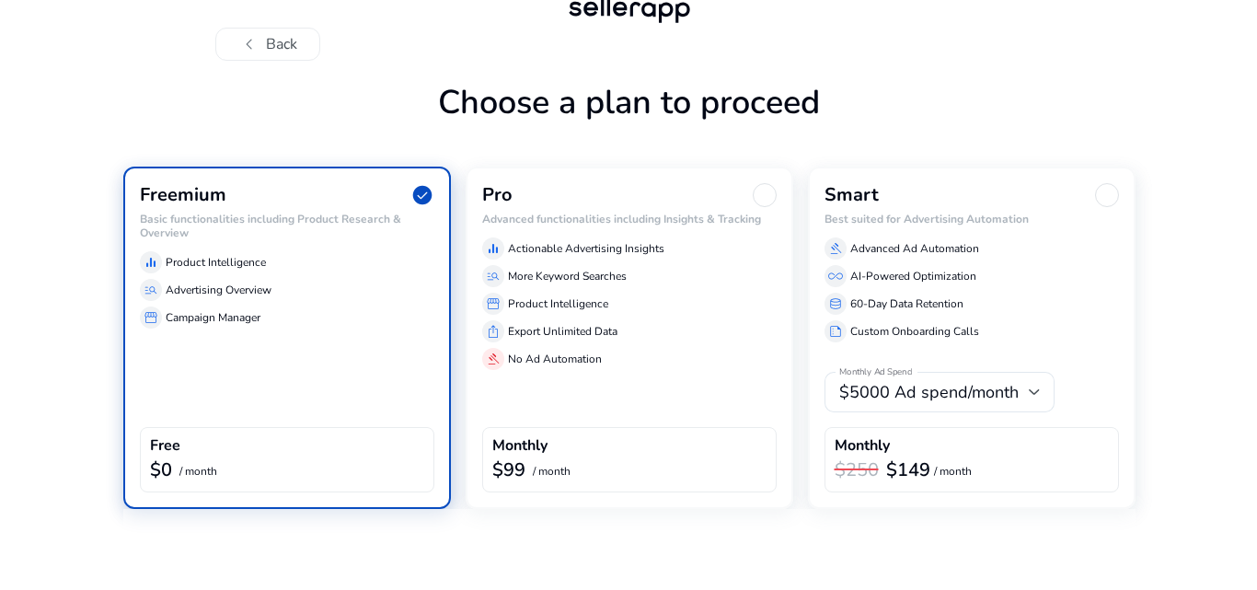
scroll to position [0, 0]
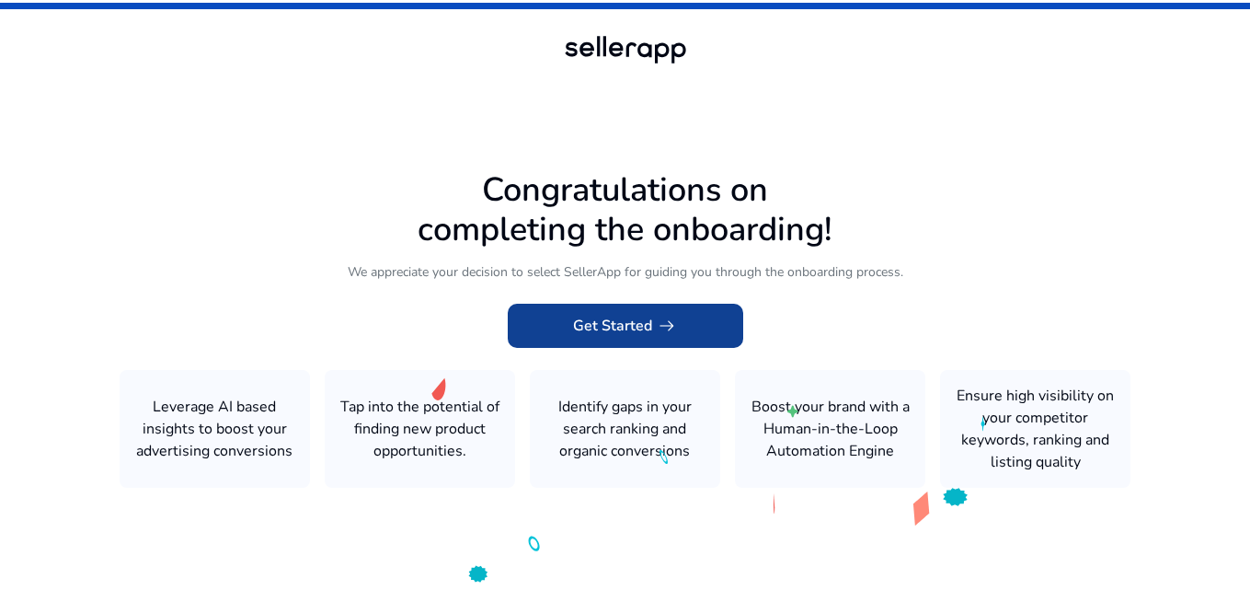
click at [667, 321] on span "arrow_right_alt" at bounding box center [667, 326] width 22 height 22
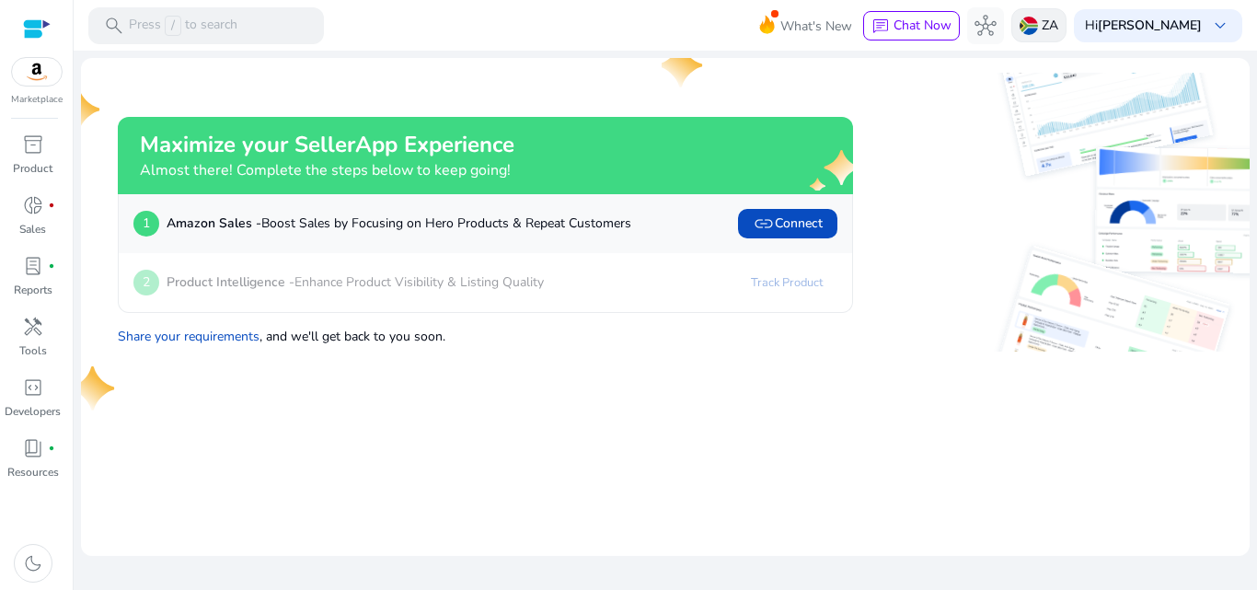
click at [1058, 29] on p "ZA" at bounding box center [1050, 25] width 17 height 32
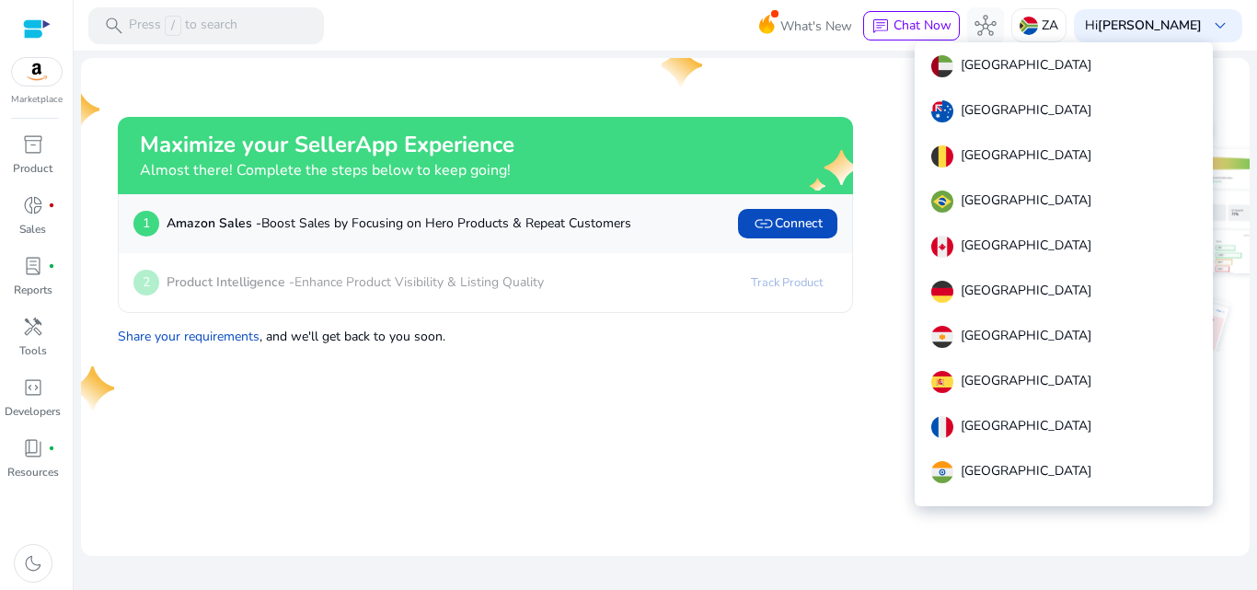
scroll to position [564, 0]
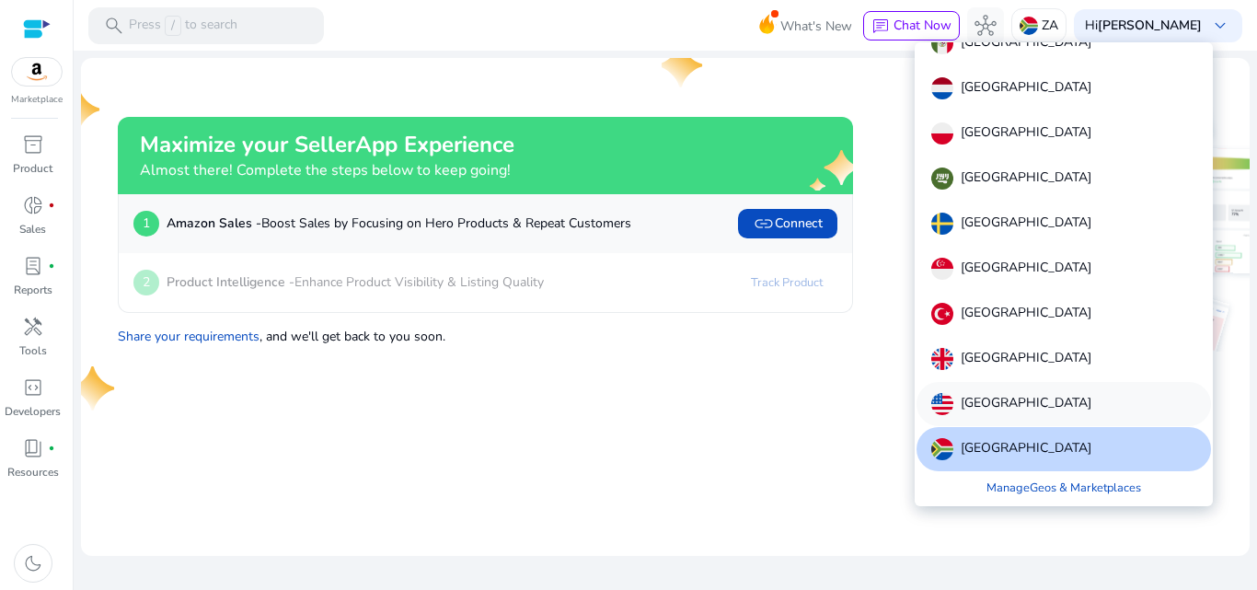
click at [1007, 411] on p "[GEOGRAPHIC_DATA]" at bounding box center [1026, 404] width 131 height 22
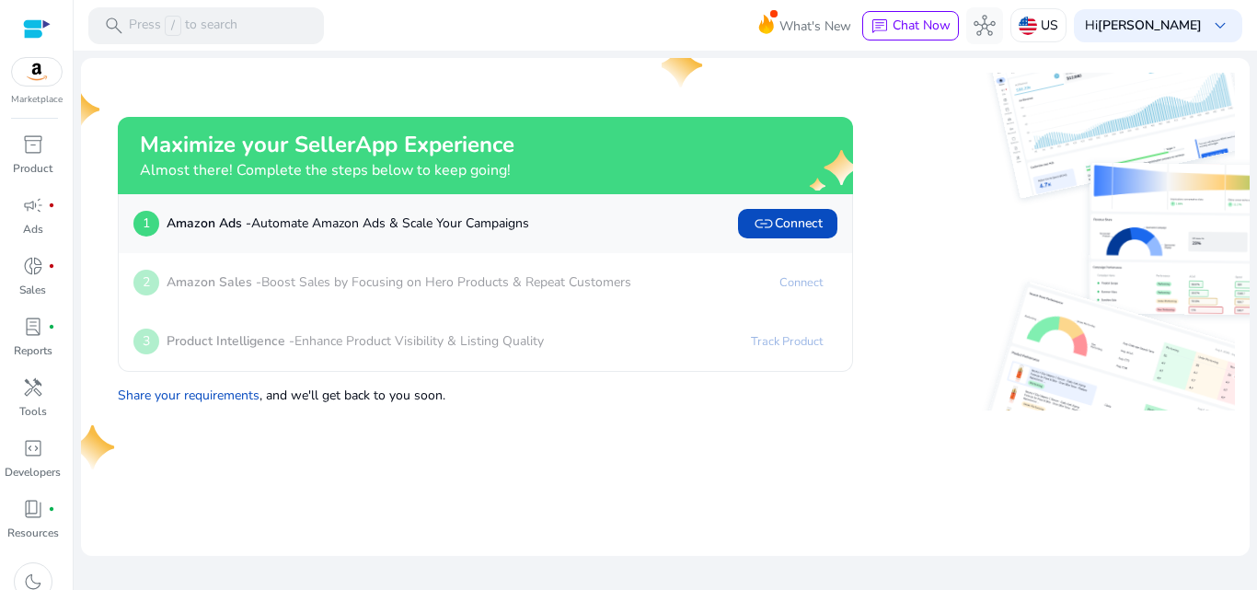
scroll to position [0, 0]
